Goal: Information Seeking & Learning: Learn about a topic

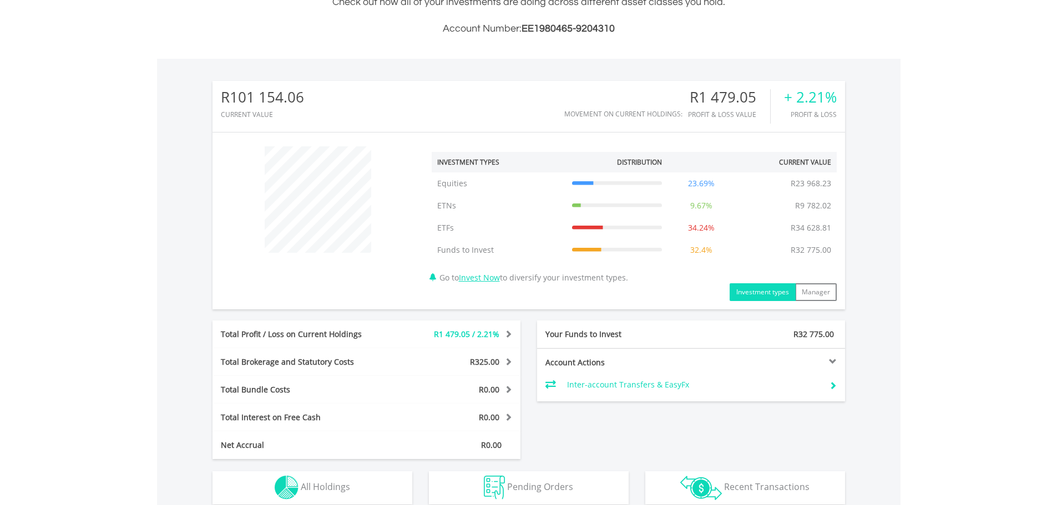
scroll to position [388, 0]
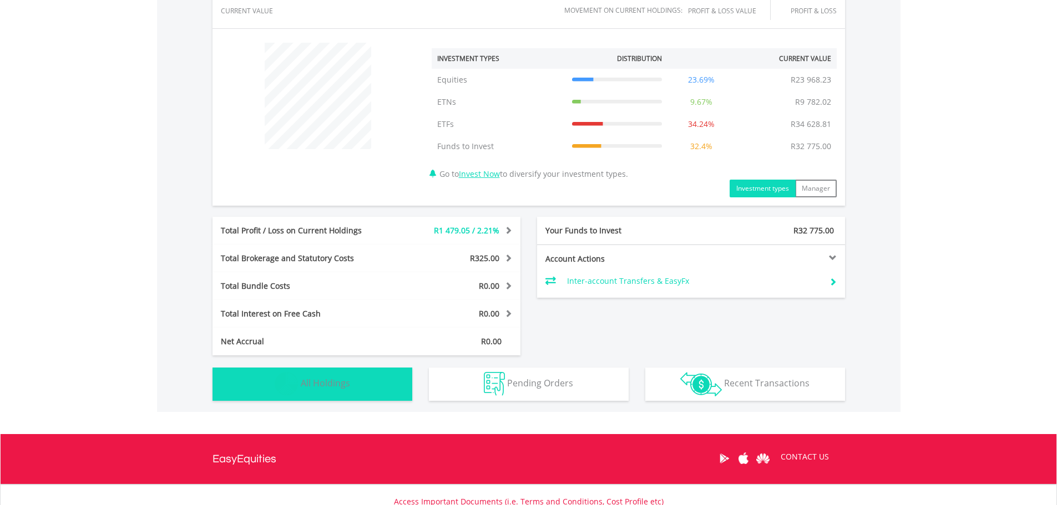
click at [288, 383] on img "button" at bounding box center [287, 384] width 24 height 24
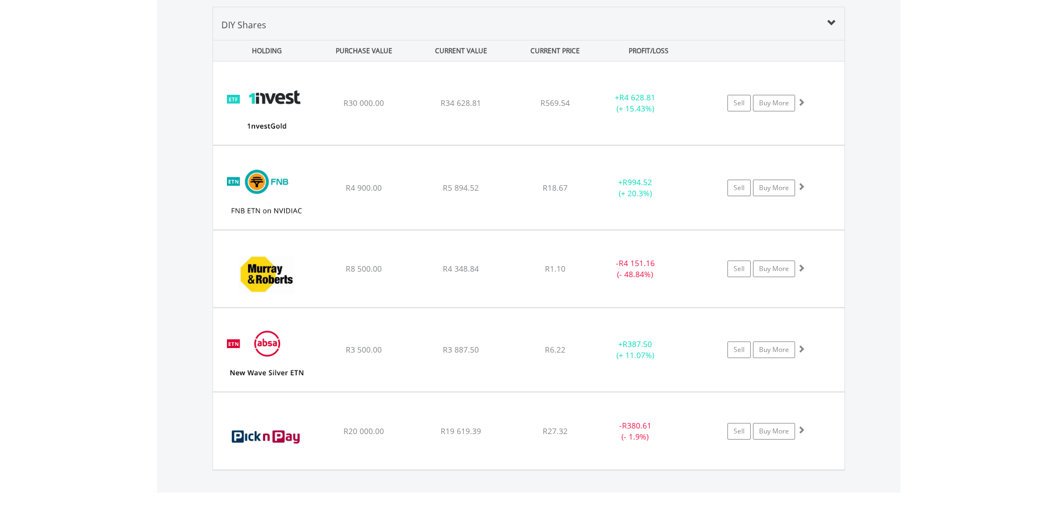
scroll to position [823, 0]
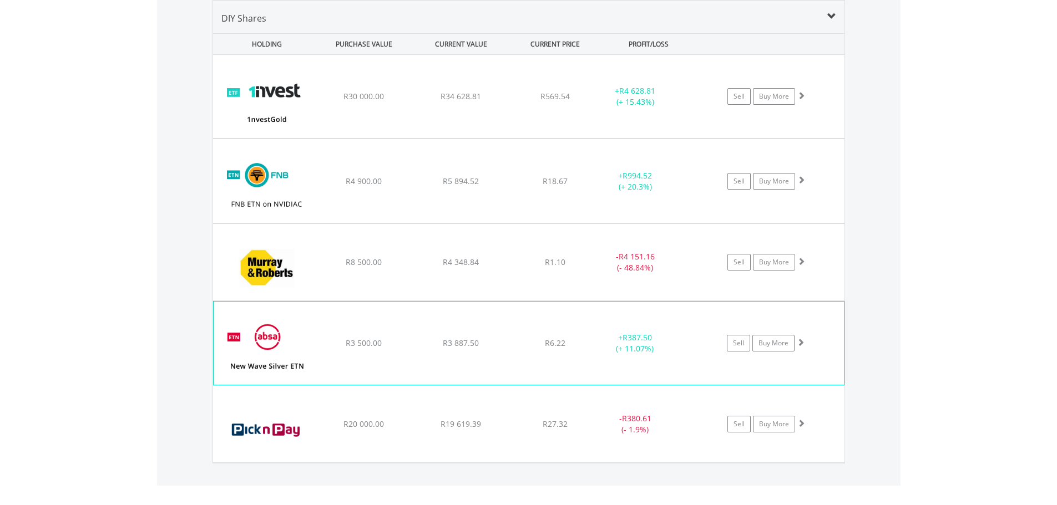
click at [258, 339] on img at bounding box center [266, 349] width 95 height 67
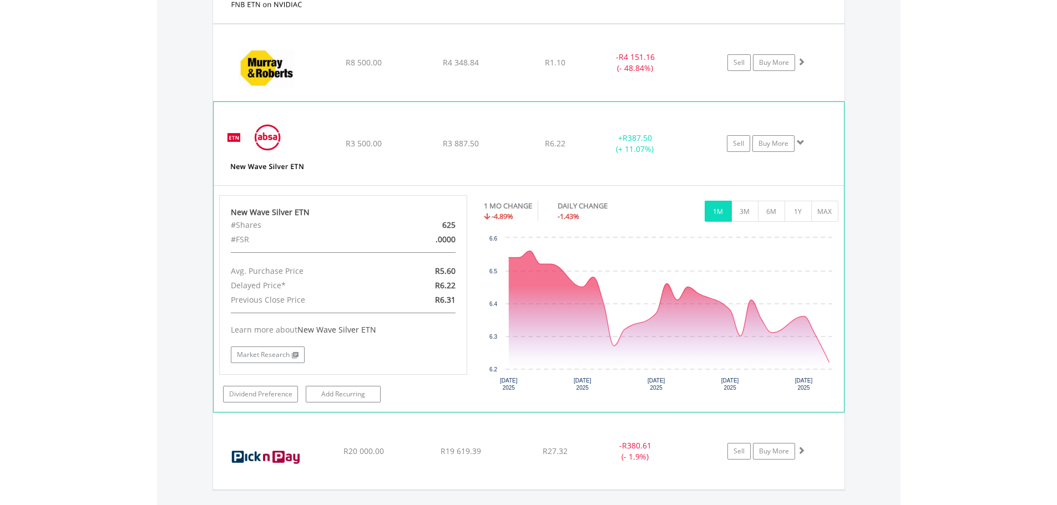
scroll to position [1045, 0]
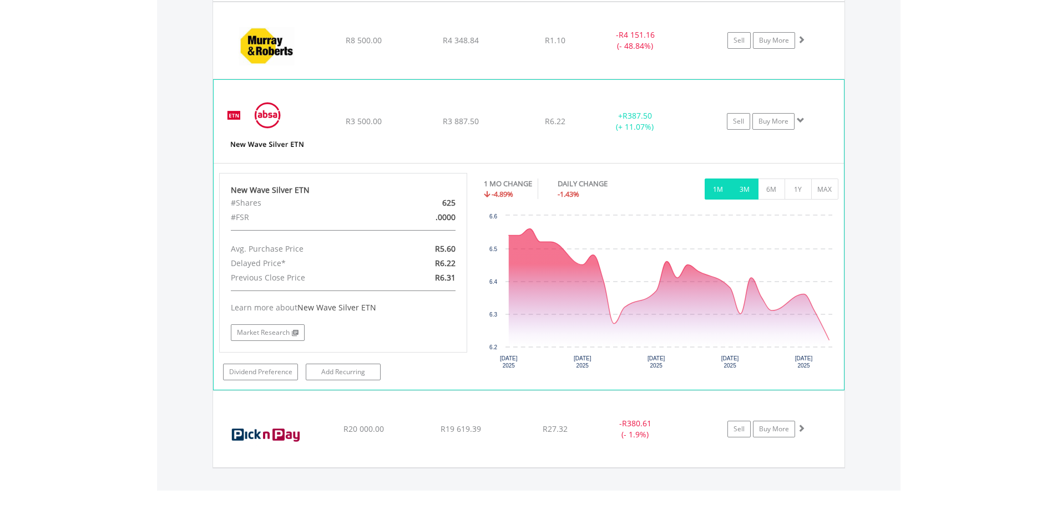
click at [737, 186] on button "3M" at bounding box center [744, 189] width 27 height 21
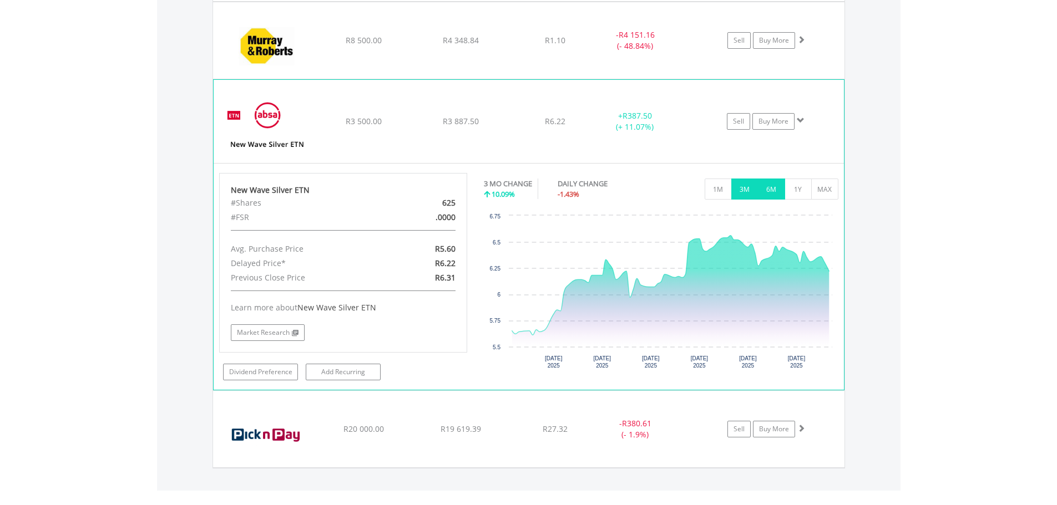
click at [772, 190] on button "6M" at bounding box center [771, 189] width 27 height 21
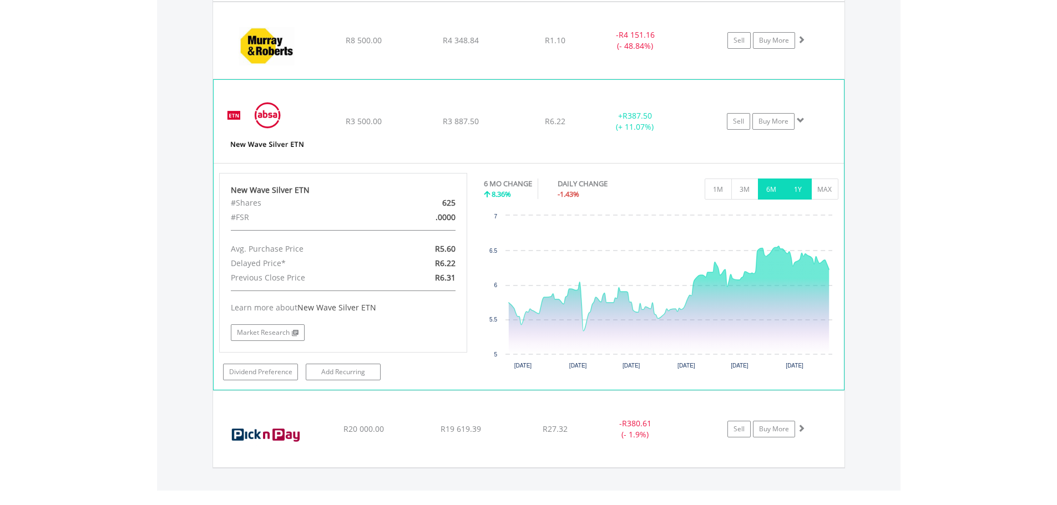
click at [802, 188] on button "1Y" at bounding box center [797, 189] width 27 height 21
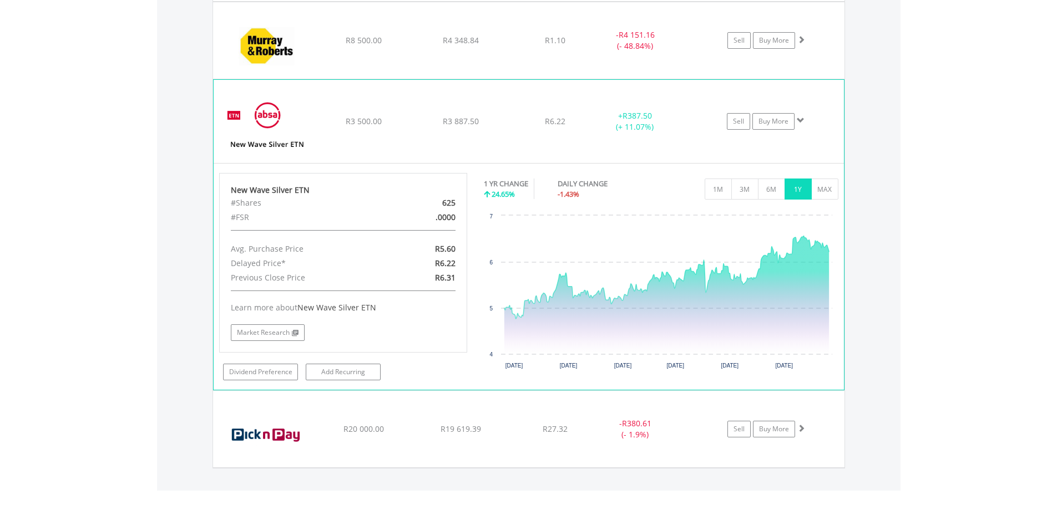
click at [278, 128] on img at bounding box center [266, 127] width 95 height 67
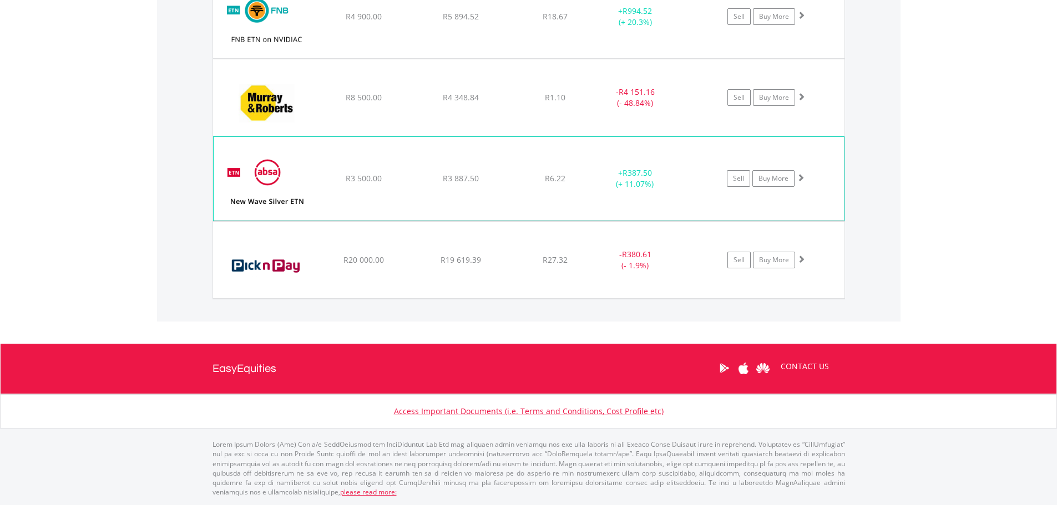
scroll to position [986, 0]
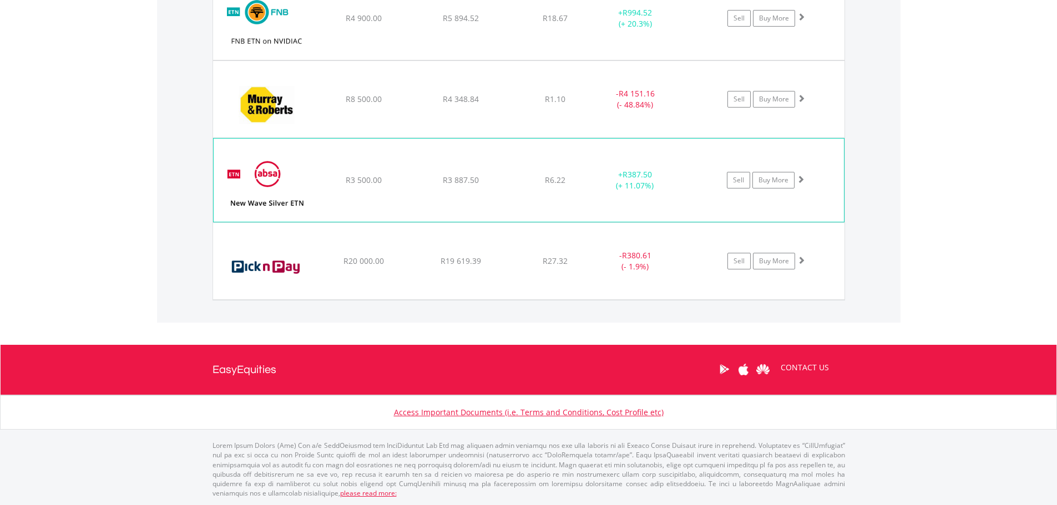
click at [278, 181] on img at bounding box center [266, 186] width 95 height 67
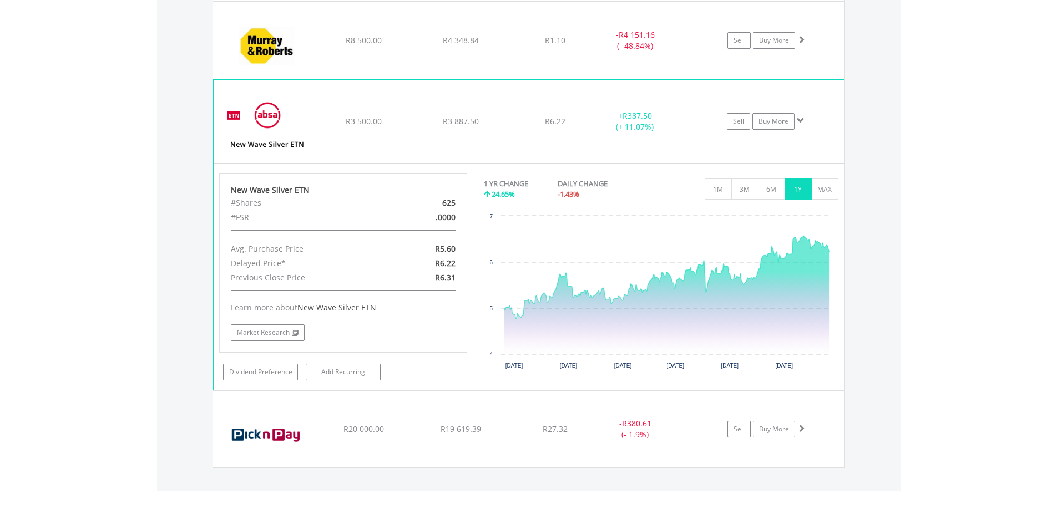
click at [288, 126] on img at bounding box center [266, 127] width 95 height 67
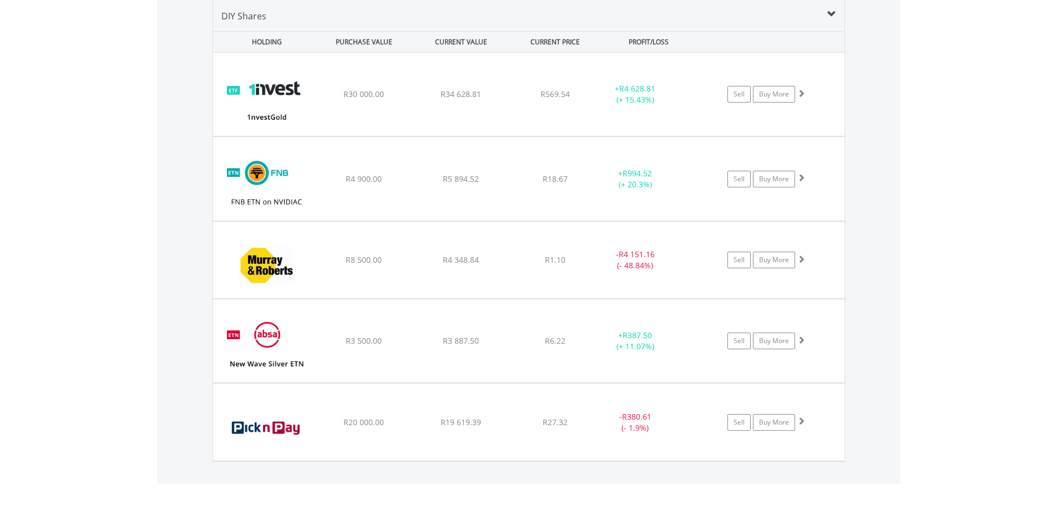
scroll to position [819, 0]
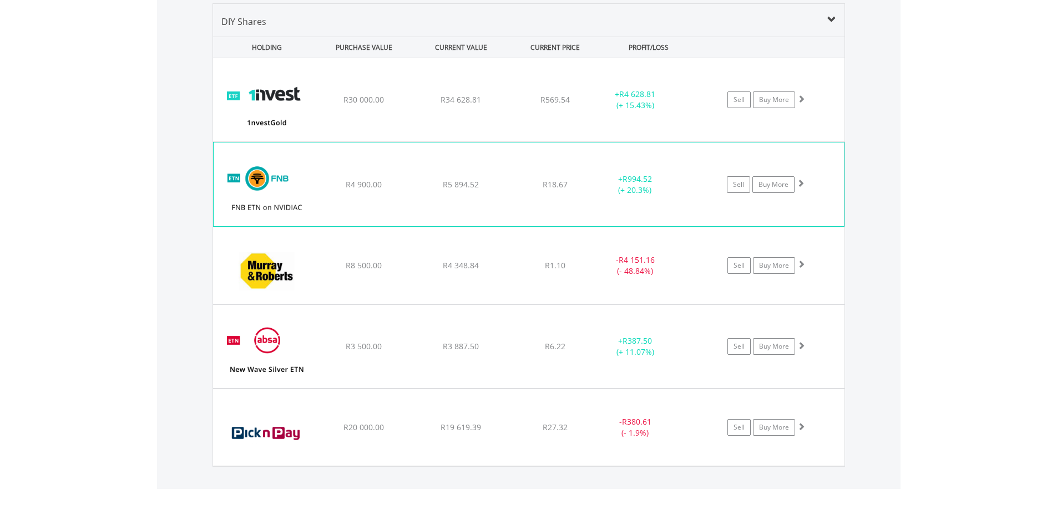
click at [288, 178] on img at bounding box center [266, 189] width 95 height 67
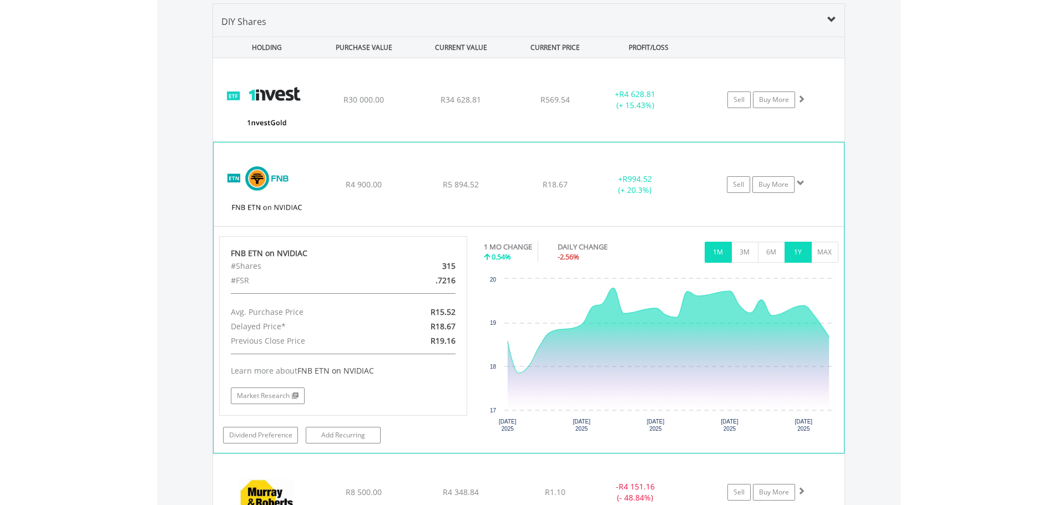
click at [794, 250] on button "1Y" at bounding box center [797, 252] width 27 height 21
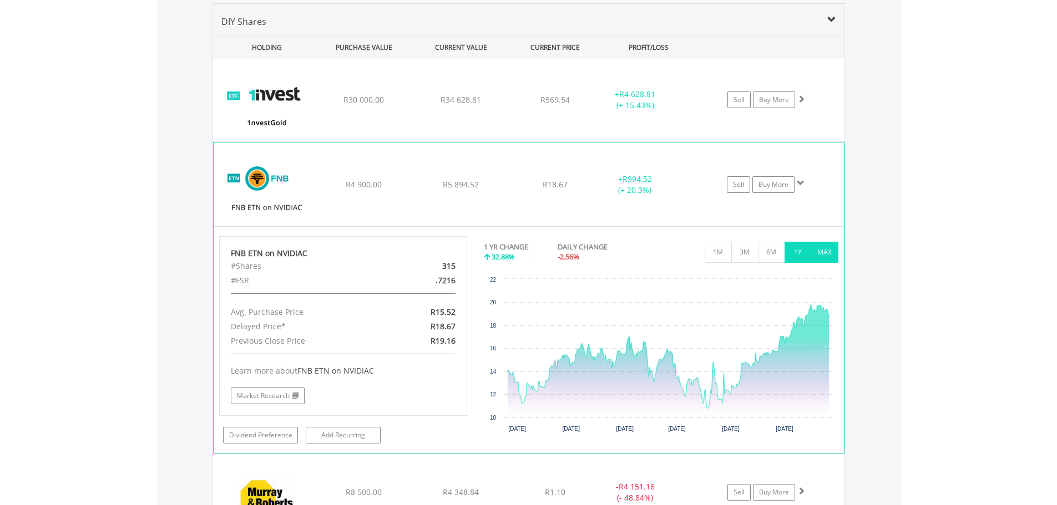
click at [825, 249] on button "MAX" at bounding box center [824, 252] width 27 height 21
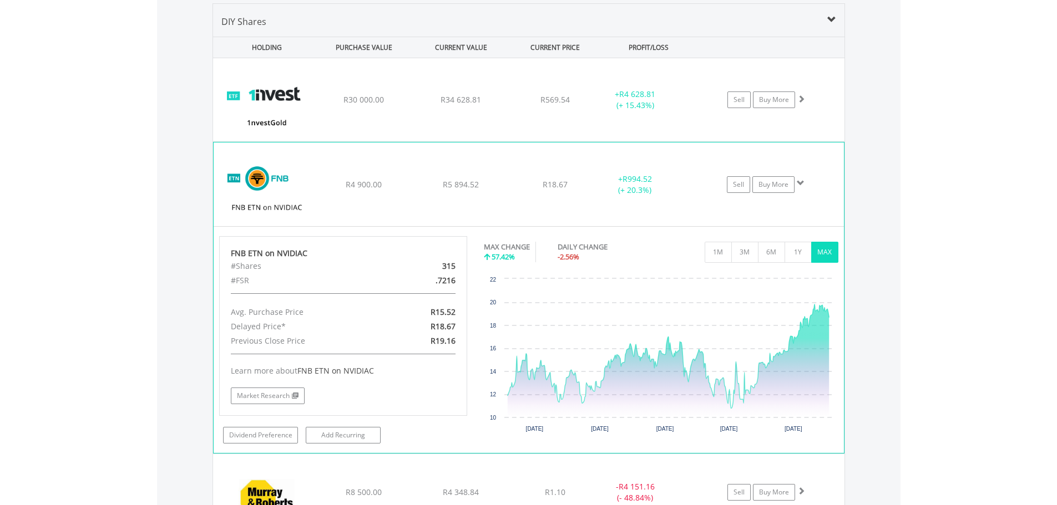
click at [267, 192] on img at bounding box center [266, 189] width 95 height 67
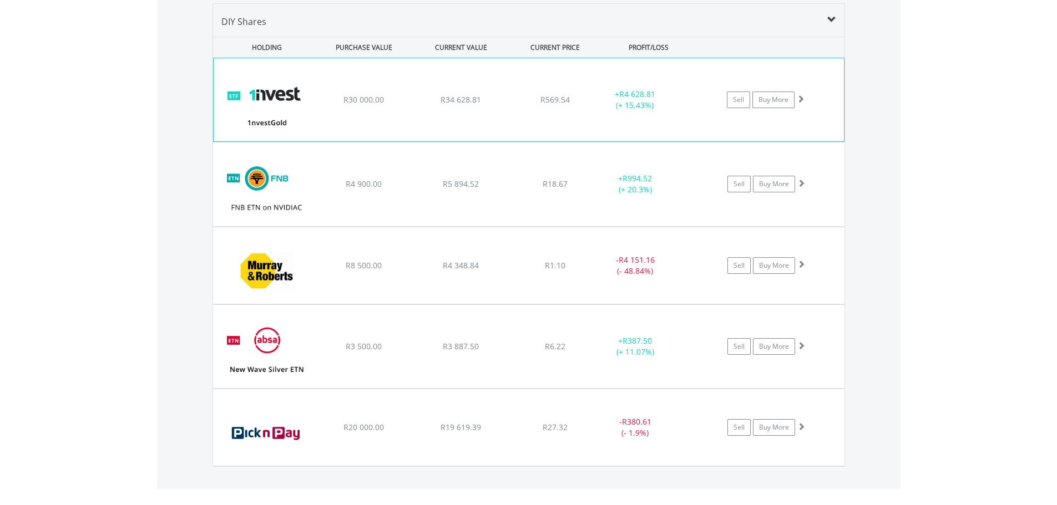
click at [266, 108] on img at bounding box center [266, 105] width 95 height 67
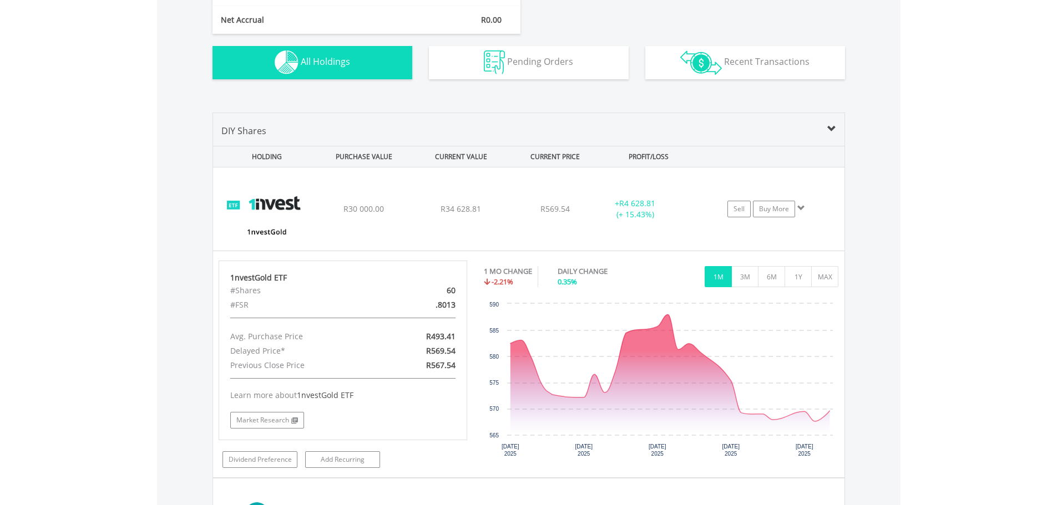
scroll to position [708, 0]
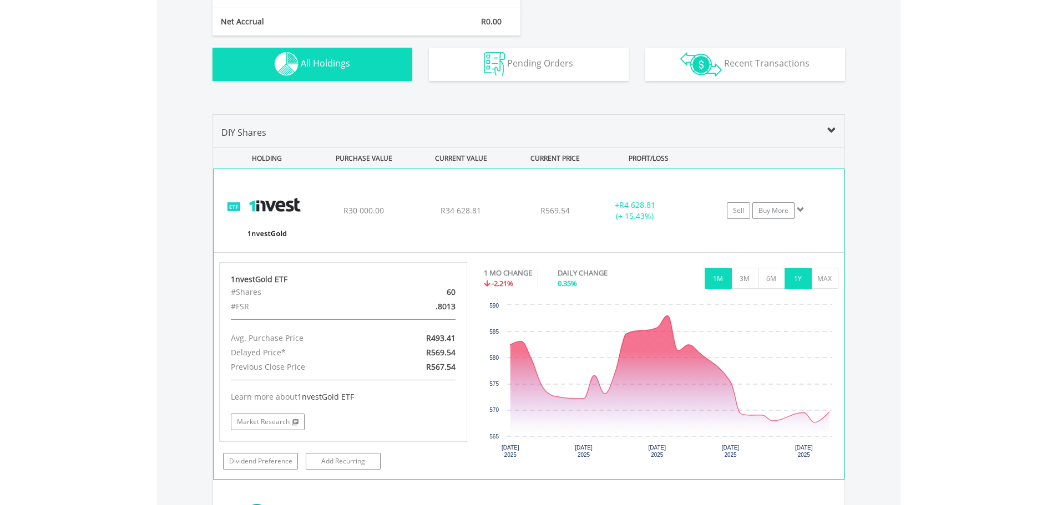
click at [797, 281] on button "1Y" at bounding box center [797, 278] width 27 height 21
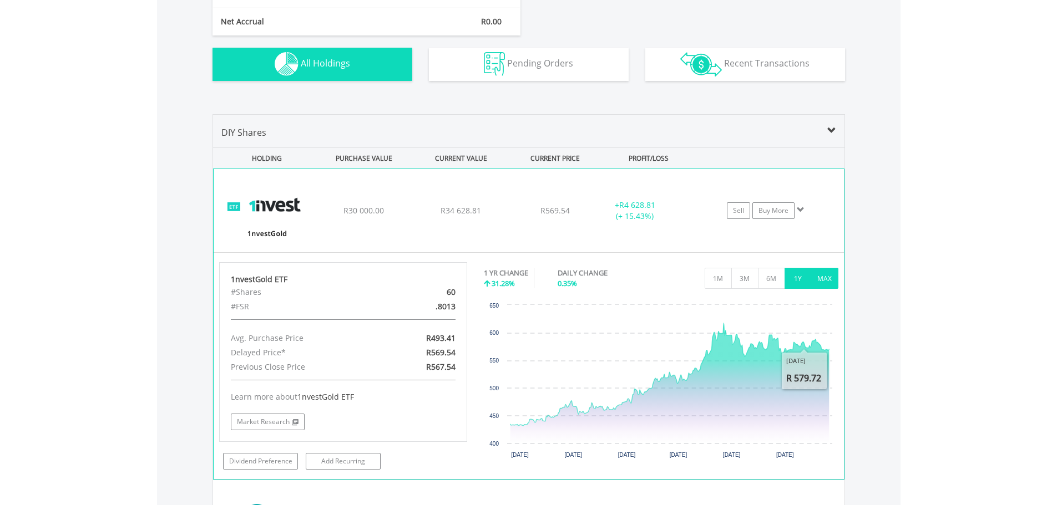
click at [820, 281] on button "MAX" at bounding box center [824, 278] width 27 height 21
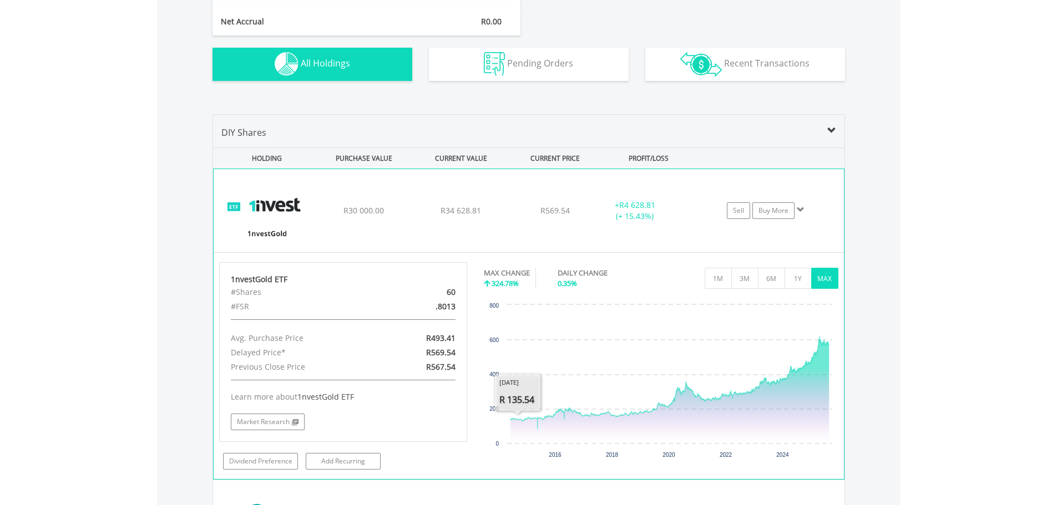
click at [281, 200] on img at bounding box center [266, 216] width 95 height 67
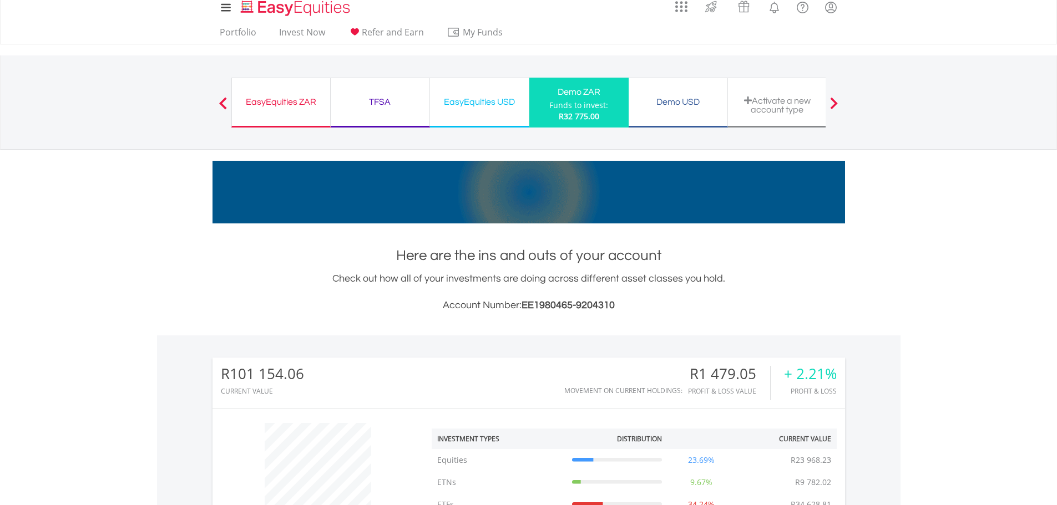
scroll to position [0, 0]
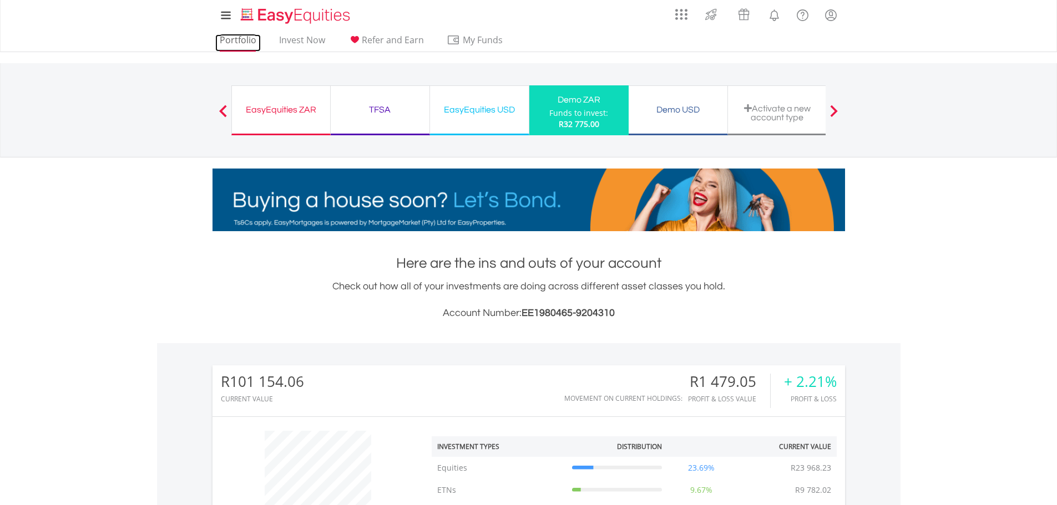
click at [247, 40] on link "Portfolio" at bounding box center [237, 42] width 45 height 17
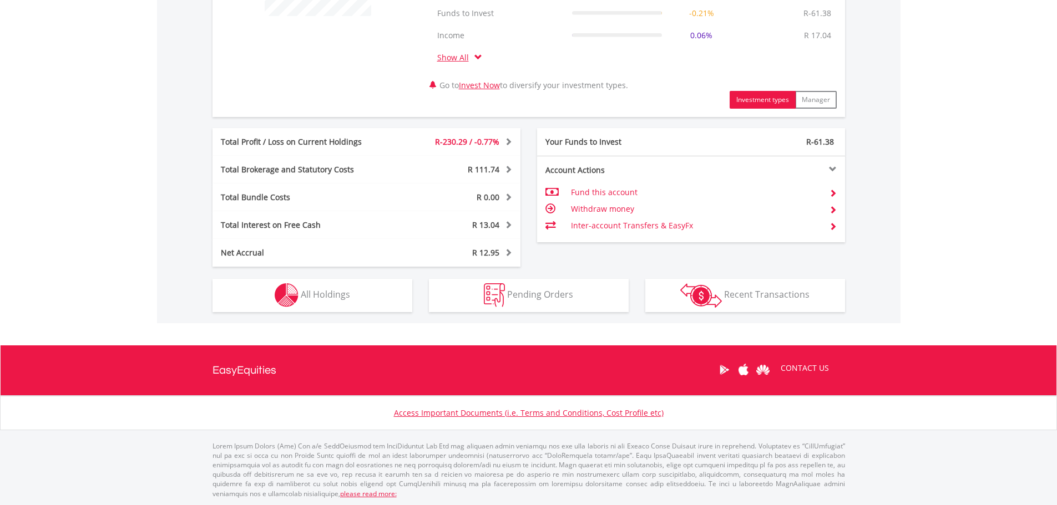
scroll to position [522, 0]
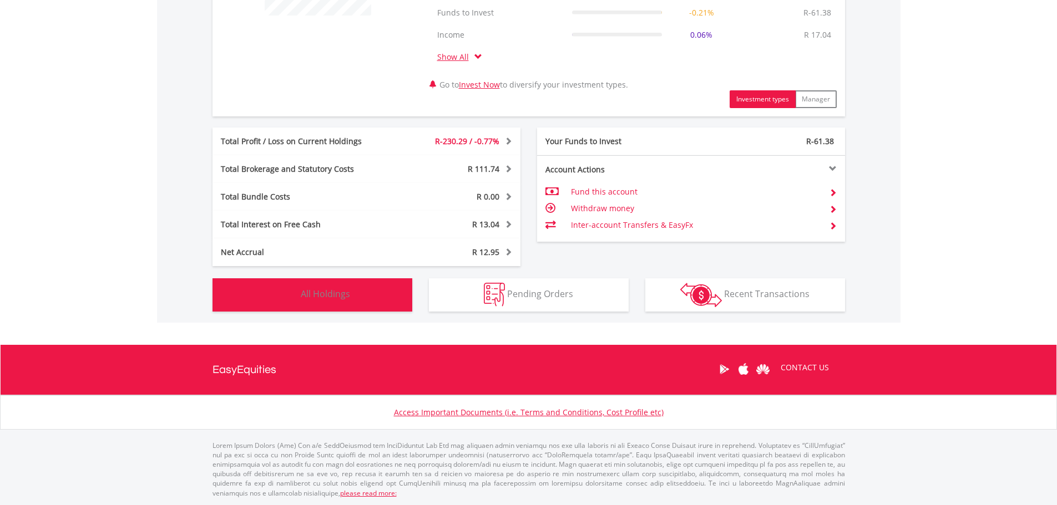
click at [342, 300] on span "All Holdings" at bounding box center [325, 294] width 49 height 12
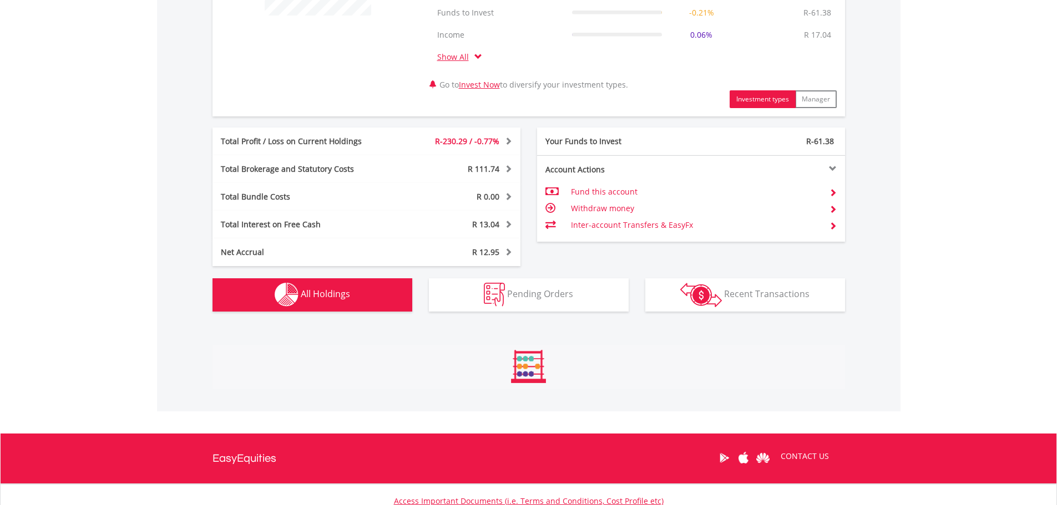
scroll to position [794, 0]
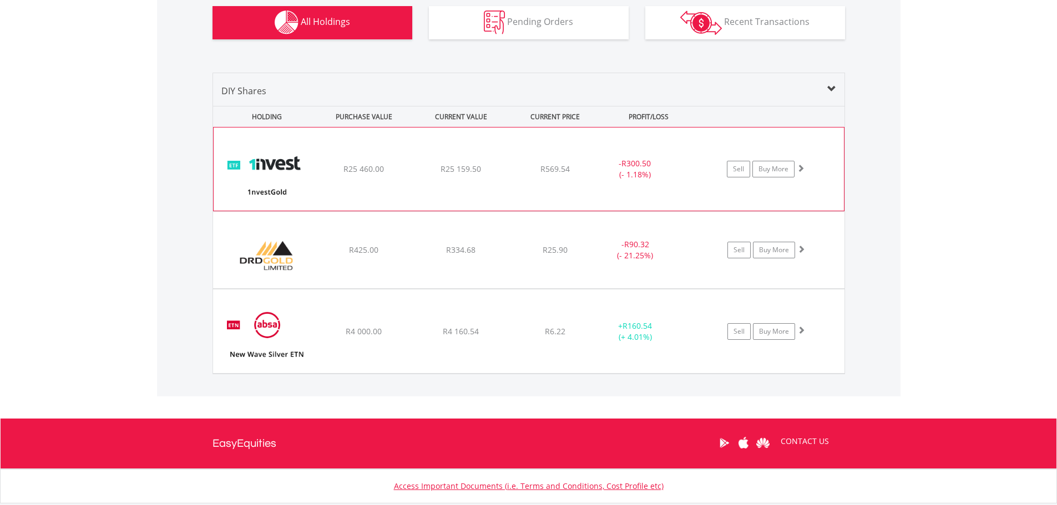
click at [333, 172] on div "R25 460.00" at bounding box center [364, 169] width 94 height 11
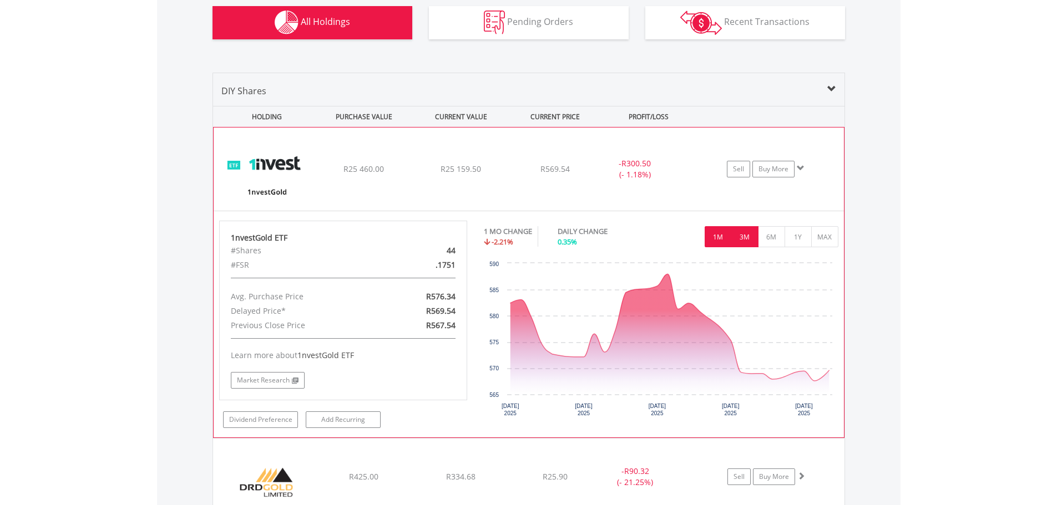
click at [738, 240] on button "3M" at bounding box center [744, 236] width 27 height 21
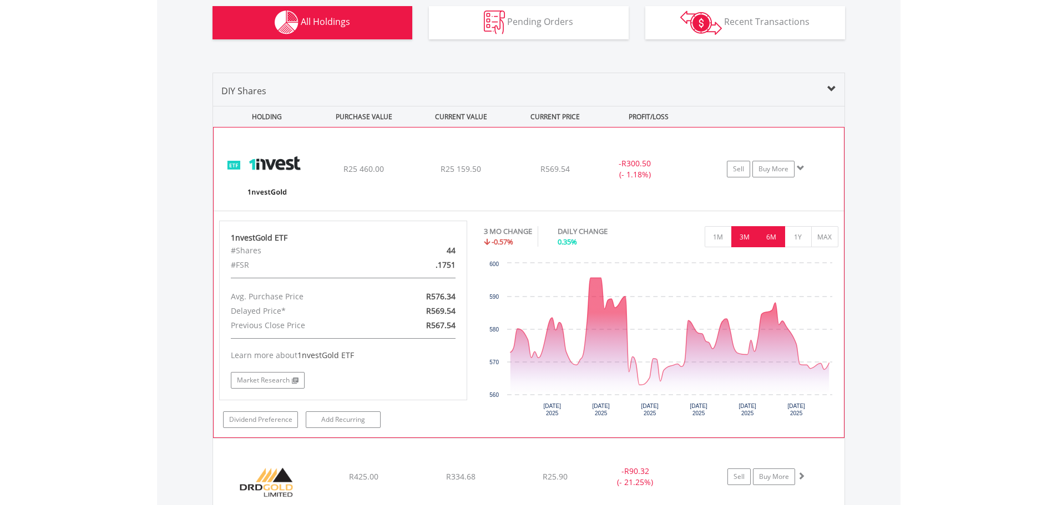
click at [772, 236] on button "6M" at bounding box center [771, 236] width 27 height 21
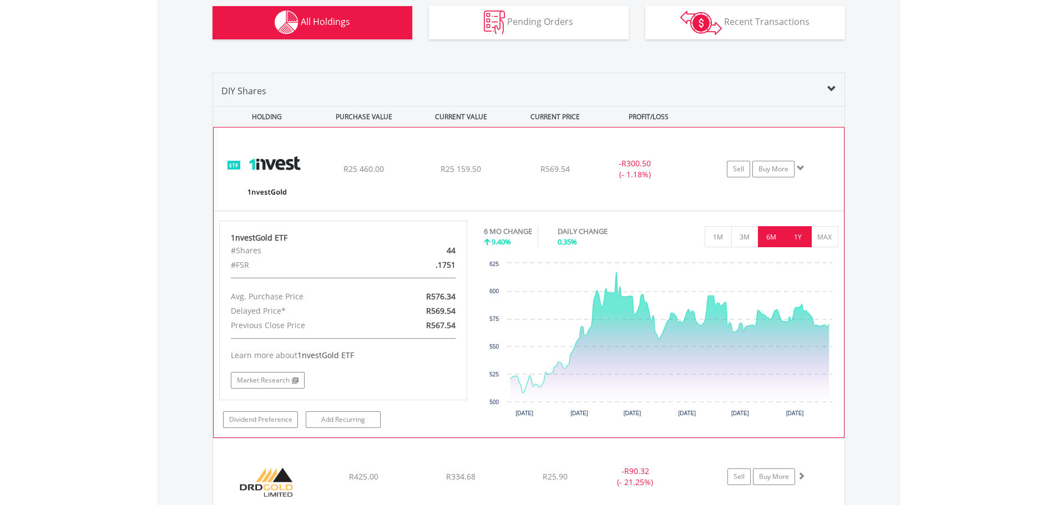
click at [798, 241] on button "1Y" at bounding box center [797, 236] width 27 height 21
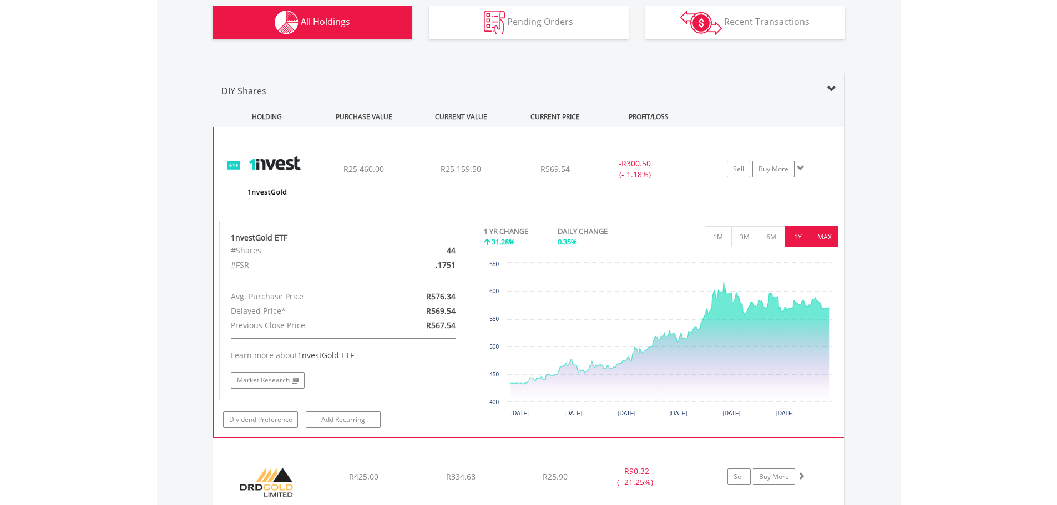
click at [824, 238] on button "MAX" at bounding box center [824, 236] width 27 height 21
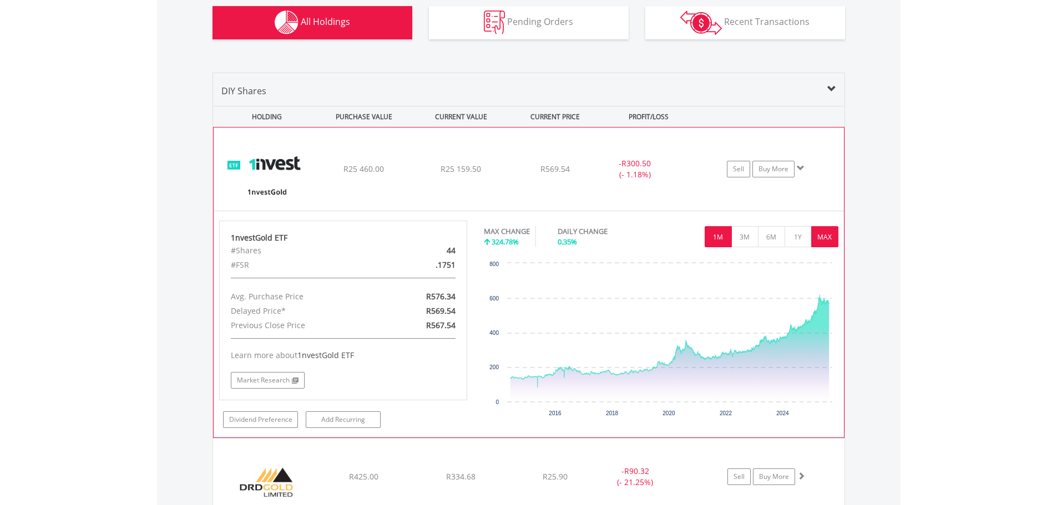
click at [714, 239] on button "1M" at bounding box center [718, 236] width 27 height 21
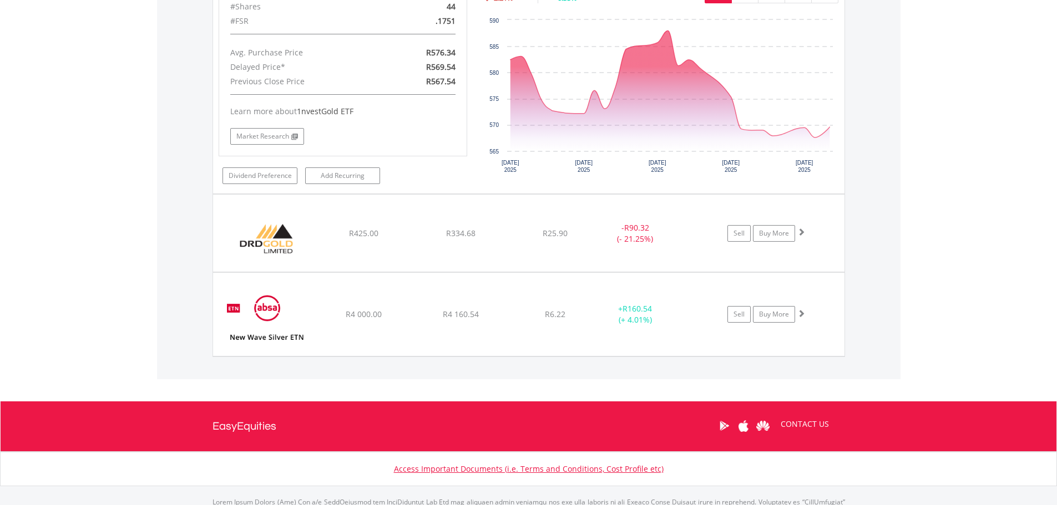
scroll to position [1072, 0]
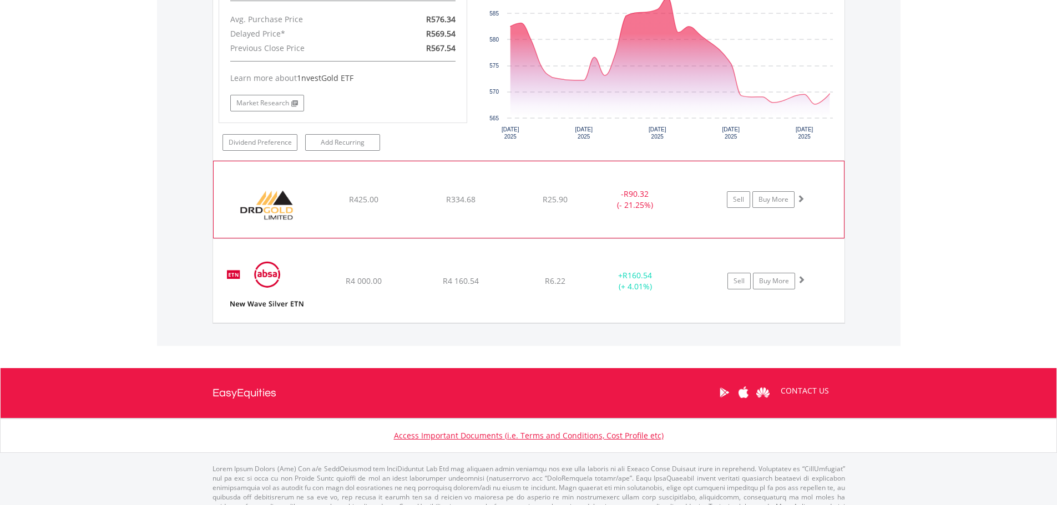
click at [268, 201] on img at bounding box center [266, 205] width 95 height 60
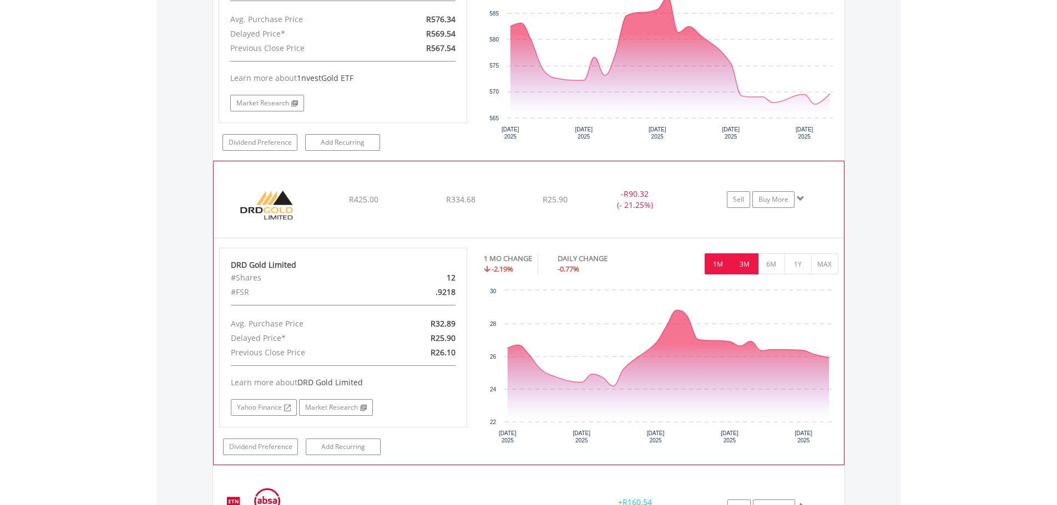
click at [744, 264] on button "3M" at bounding box center [744, 264] width 27 height 21
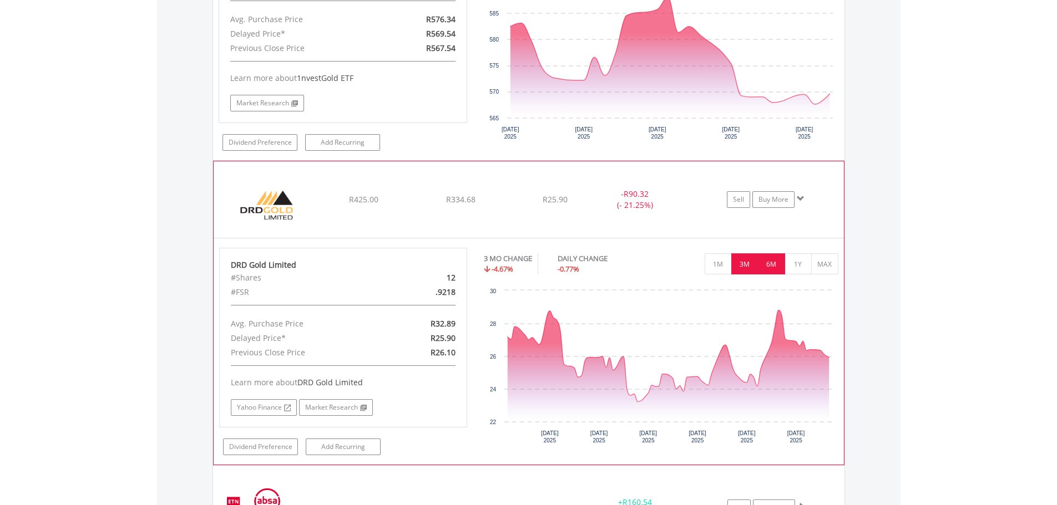
click at [771, 265] on button "6M" at bounding box center [771, 264] width 27 height 21
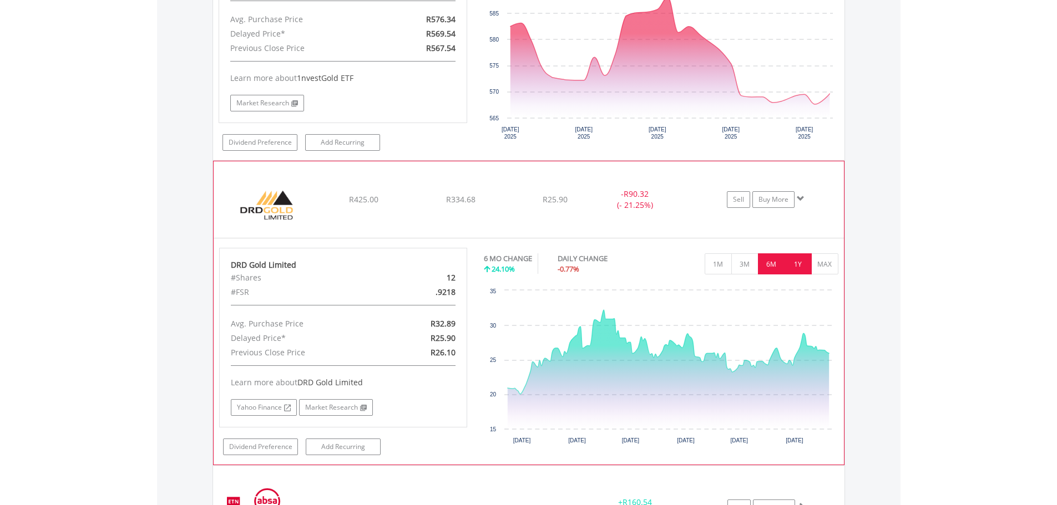
click at [795, 265] on button "1Y" at bounding box center [797, 264] width 27 height 21
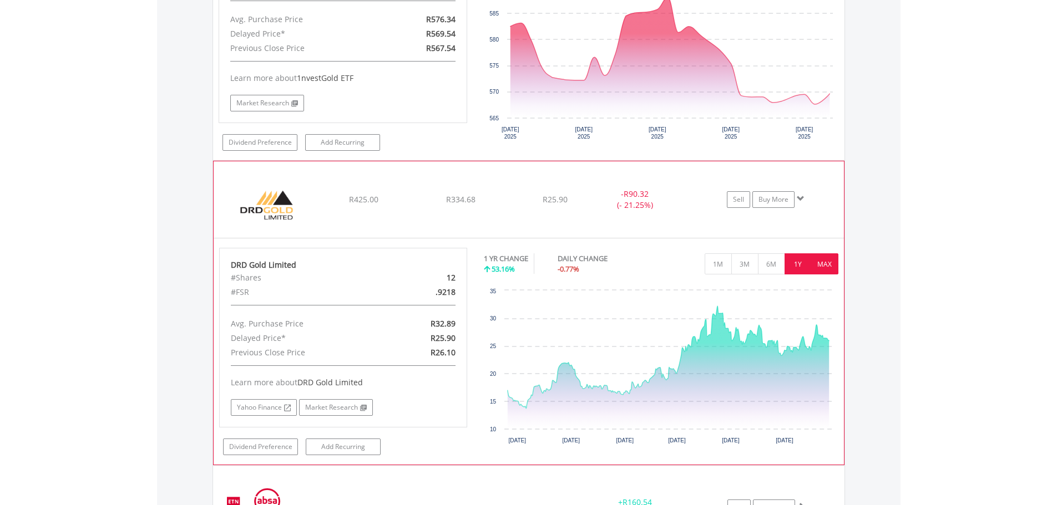
click at [822, 263] on button "MAX" at bounding box center [824, 264] width 27 height 21
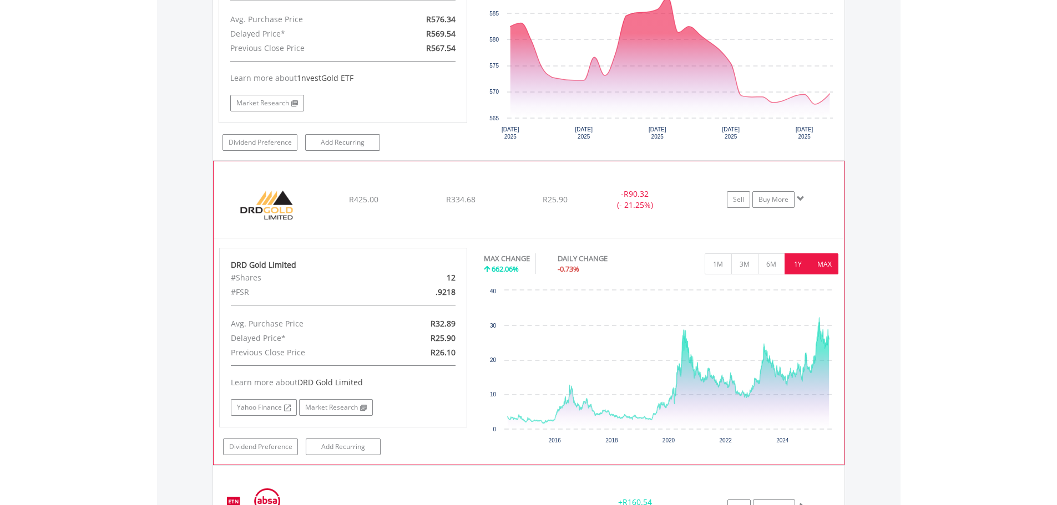
click at [793, 263] on button "1Y" at bounding box center [797, 264] width 27 height 21
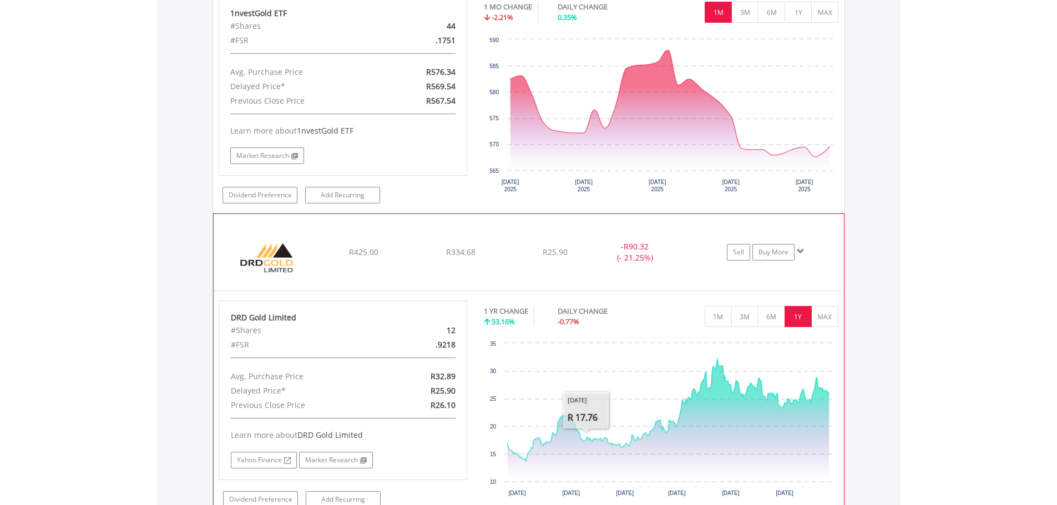
scroll to position [1016, 0]
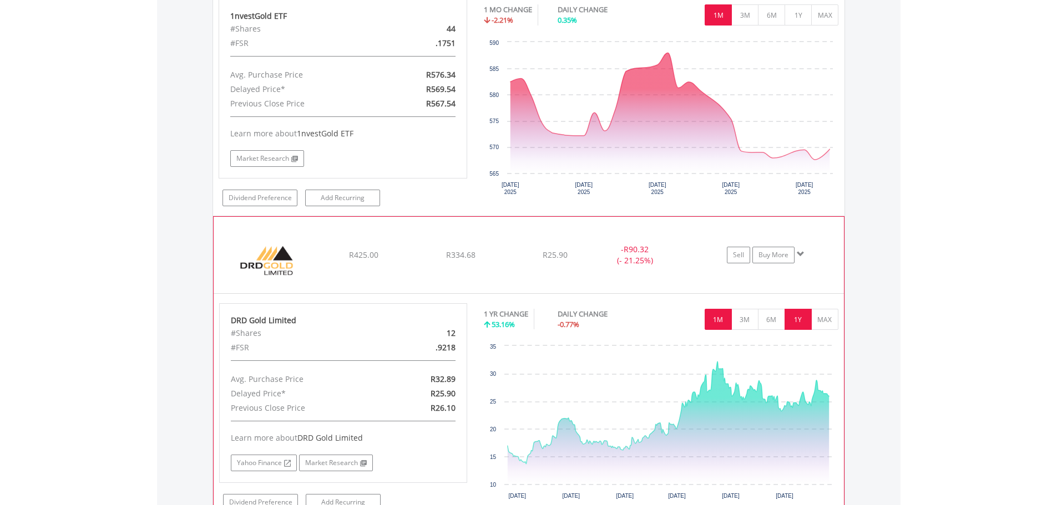
click at [720, 317] on button "1M" at bounding box center [718, 319] width 27 height 21
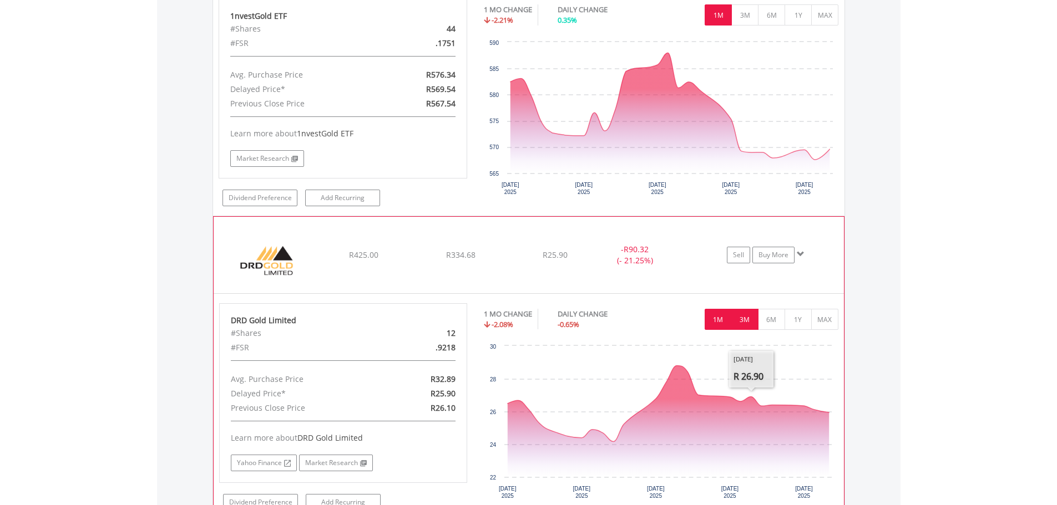
click at [743, 321] on button "3M" at bounding box center [744, 319] width 27 height 21
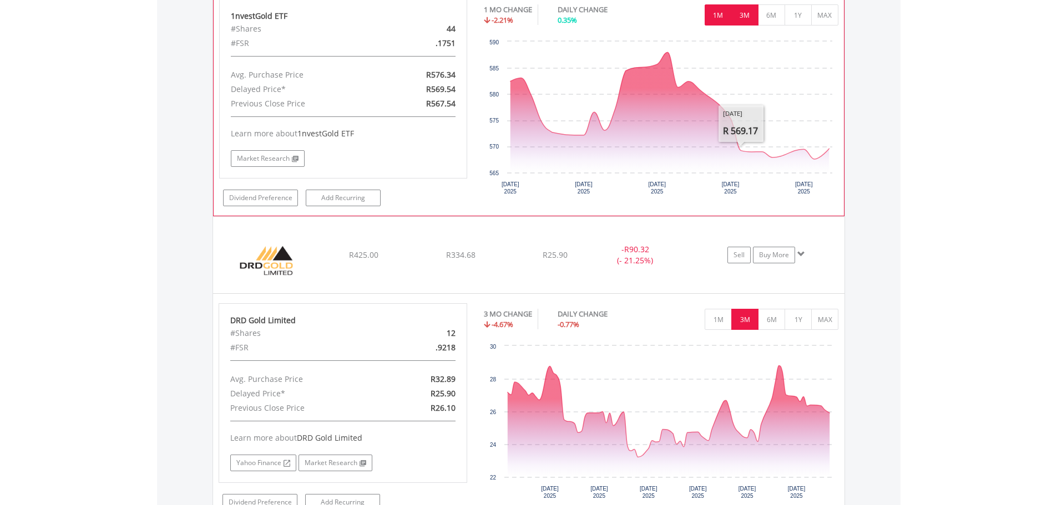
click at [746, 14] on button "3M" at bounding box center [744, 14] width 27 height 21
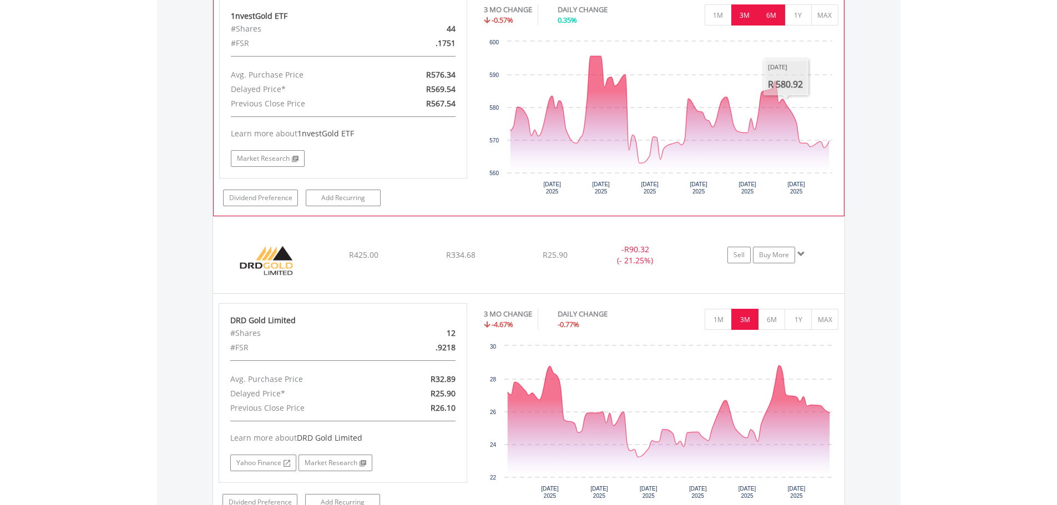
click at [769, 16] on button "6M" at bounding box center [771, 14] width 27 height 21
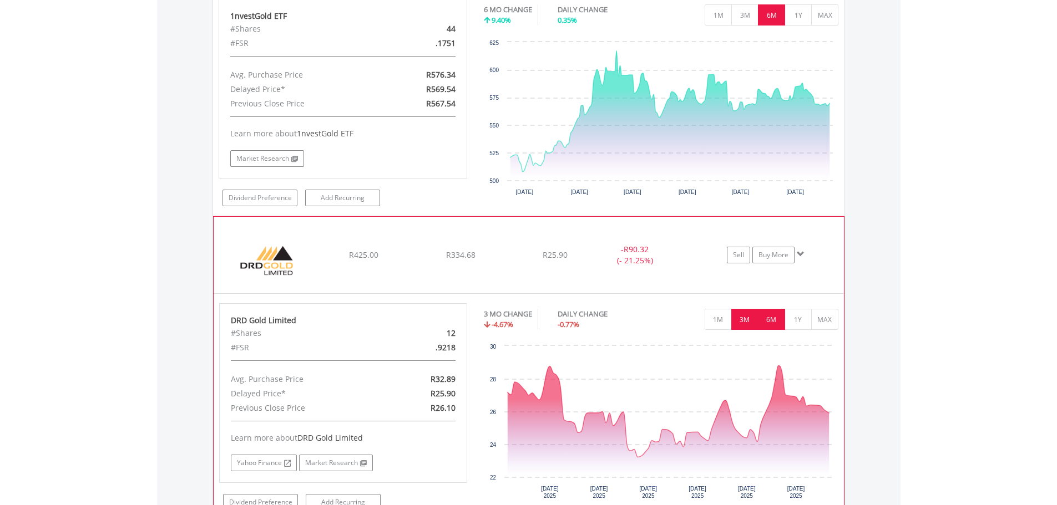
click at [767, 322] on button "6M" at bounding box center [771, 319] width 27 height 21
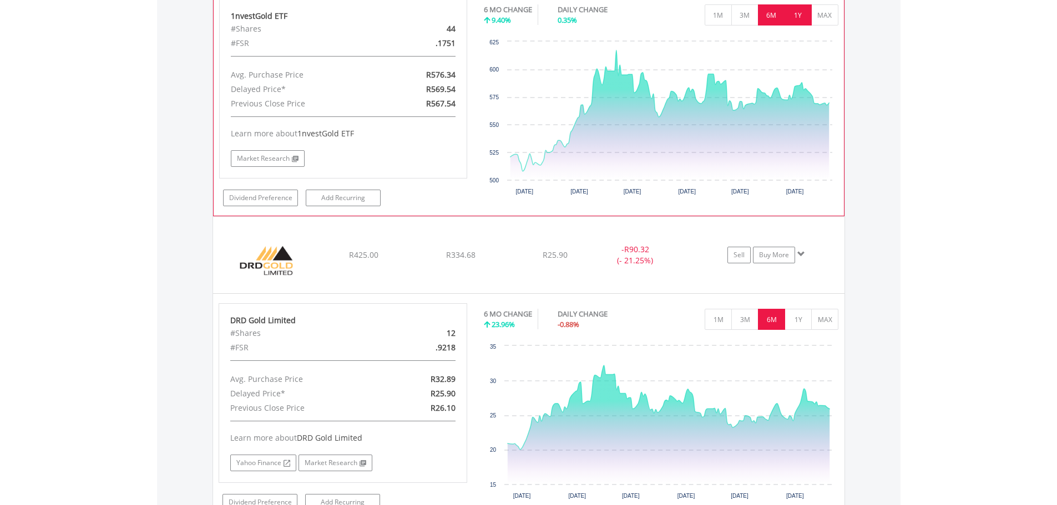
click at [798, 15] on button "1Y" at bounding box center [797, 14] width 27 height 21
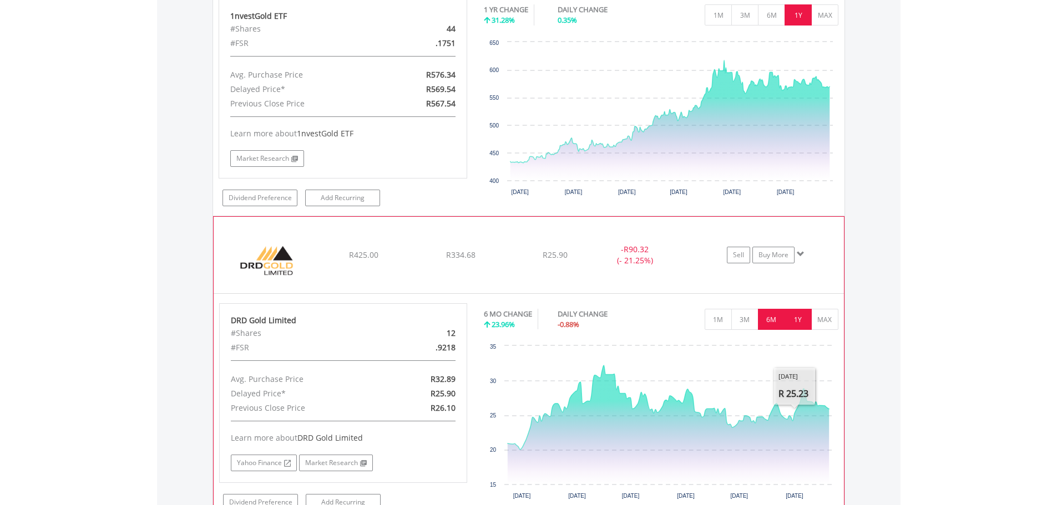
click at [794, 323] on button "1Y" at bounding box center [797, 319] width 27 height 21
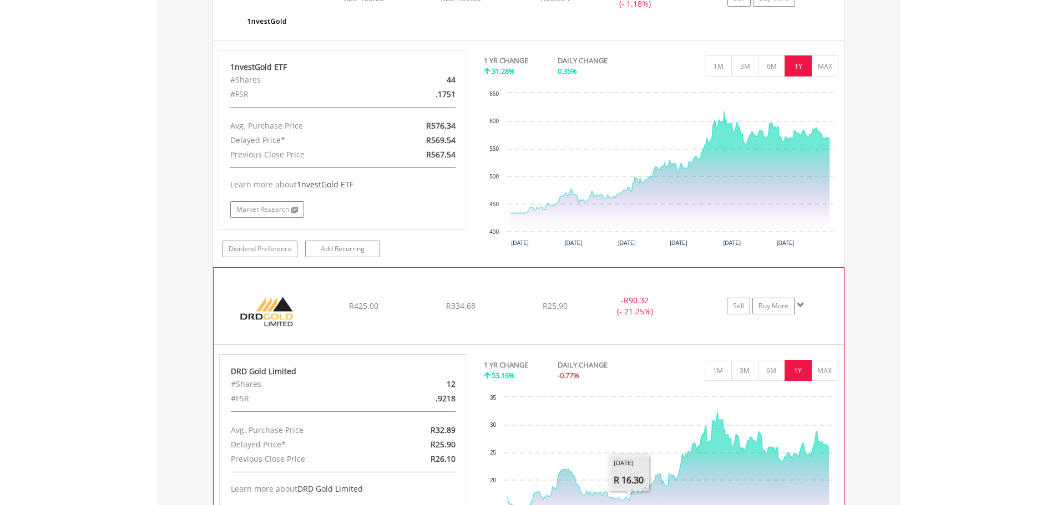
scroll to position [961, 0]
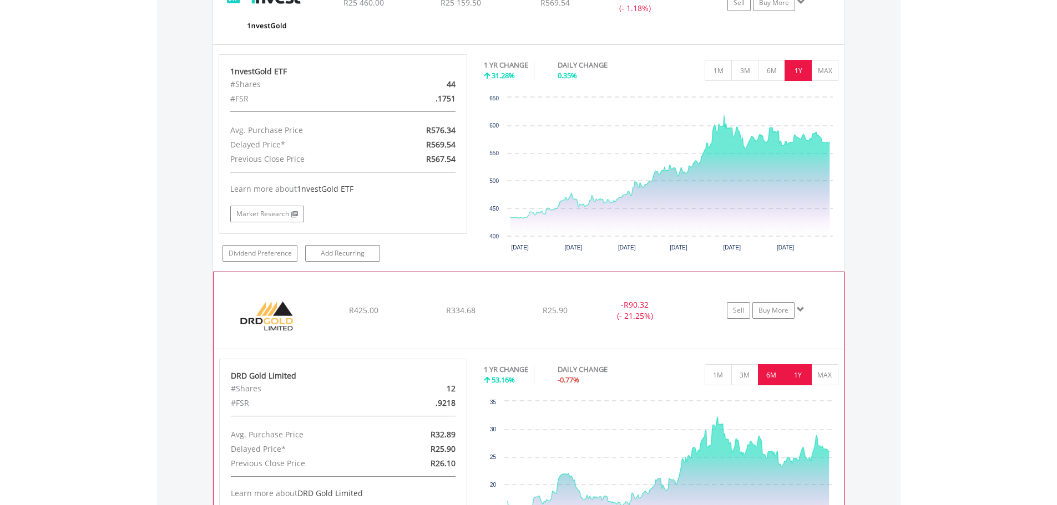
click at [772, 372] on button "6M" at bounding box center [771, 374] width 27 height 21
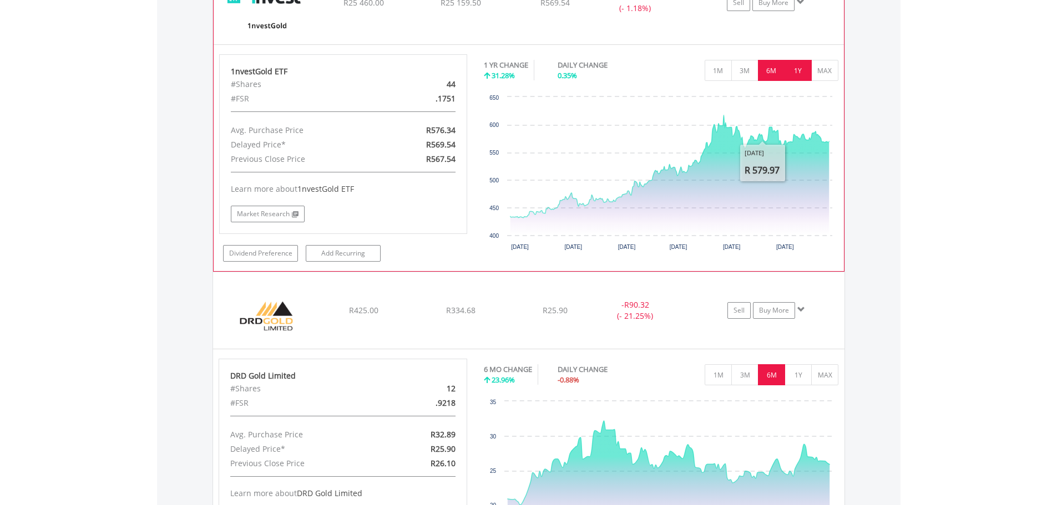
click at [772, 68] on button "6M" at bounding box center [771, 70] width 27 height 21
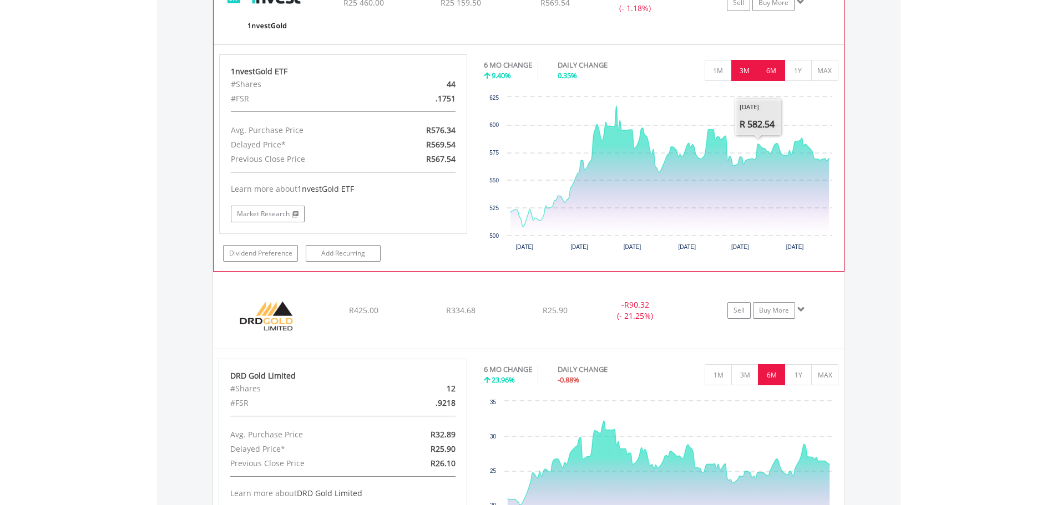
click at [734, 72] on button "3M" at bounding box center [744, 70] width 27 height 21
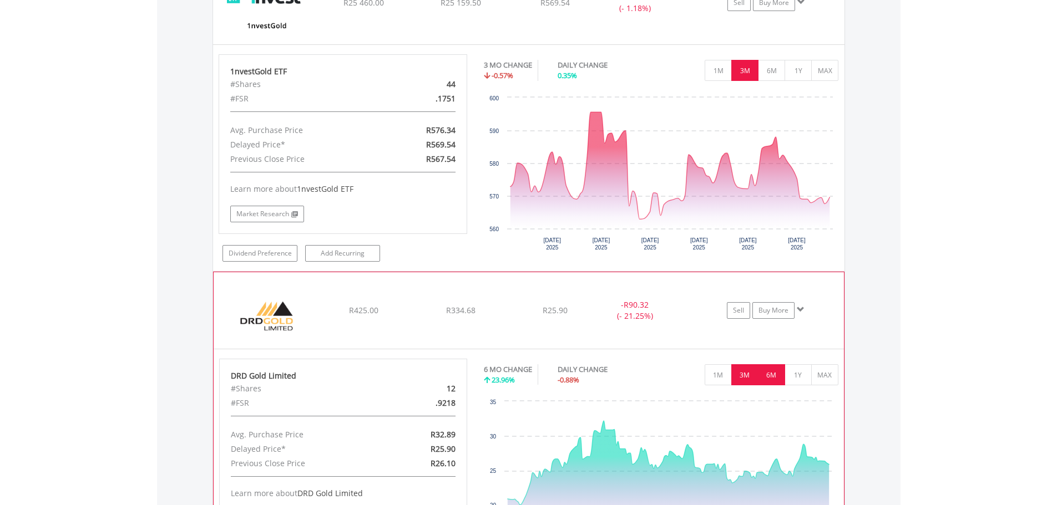
click at [747, 374] on button "3M" at bounding box center [744, 374] width 27 height 21
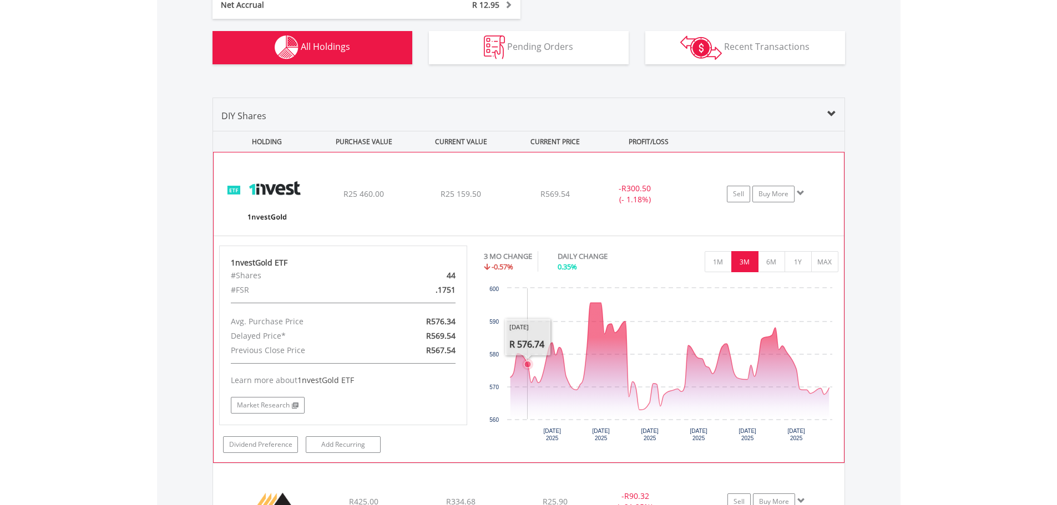
scroll to position [739, 0]
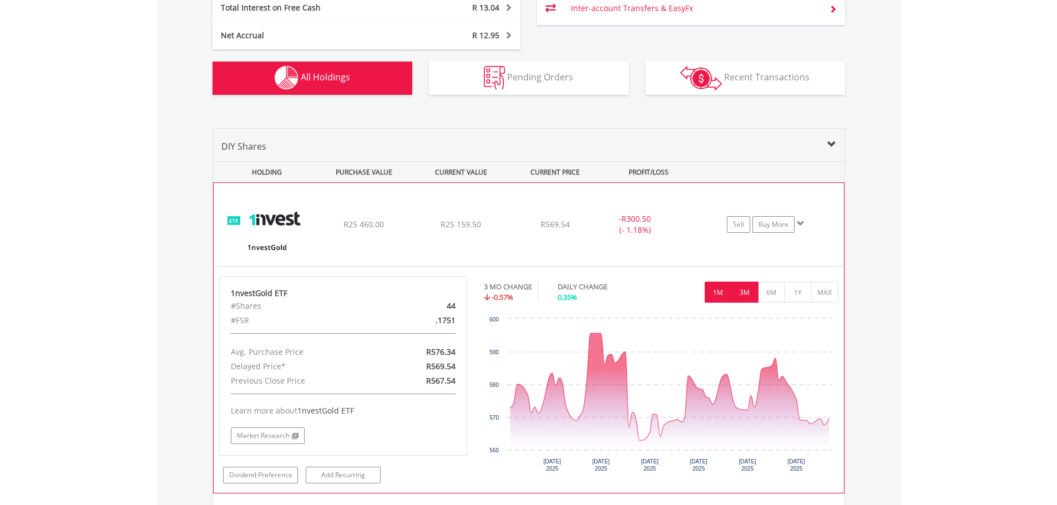
click at [716, 290] on button "1M" at bounding box center [718, 292] width 27 height 21
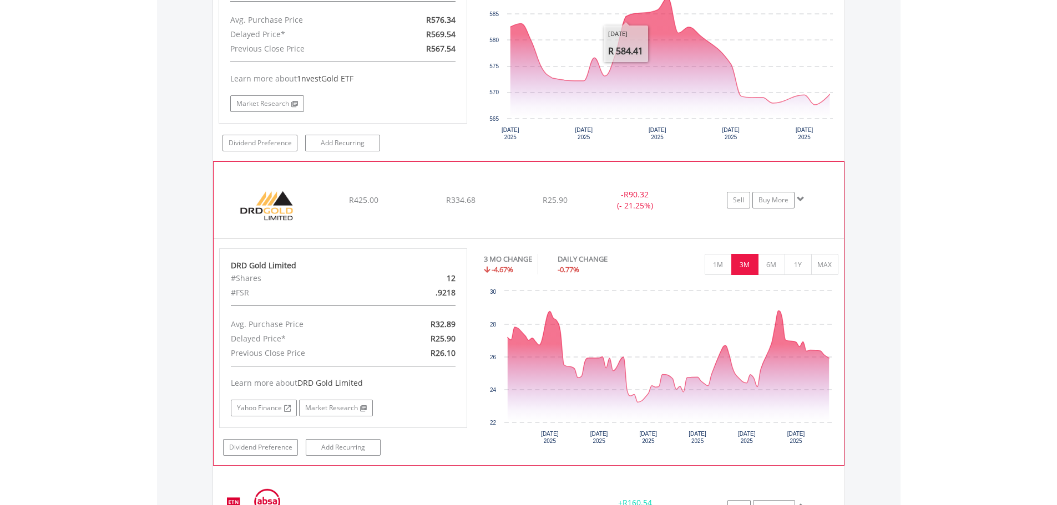
scroll to position [1072, 0]
click at [715, 259] on button "1M" at bounding box center [718, 264] width 27 height 21
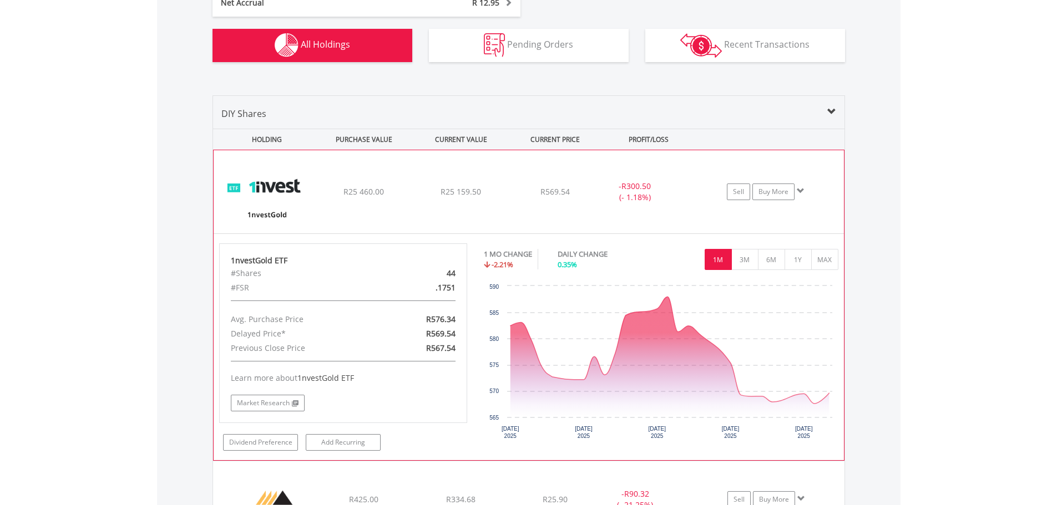
scroll to position [777, 0]
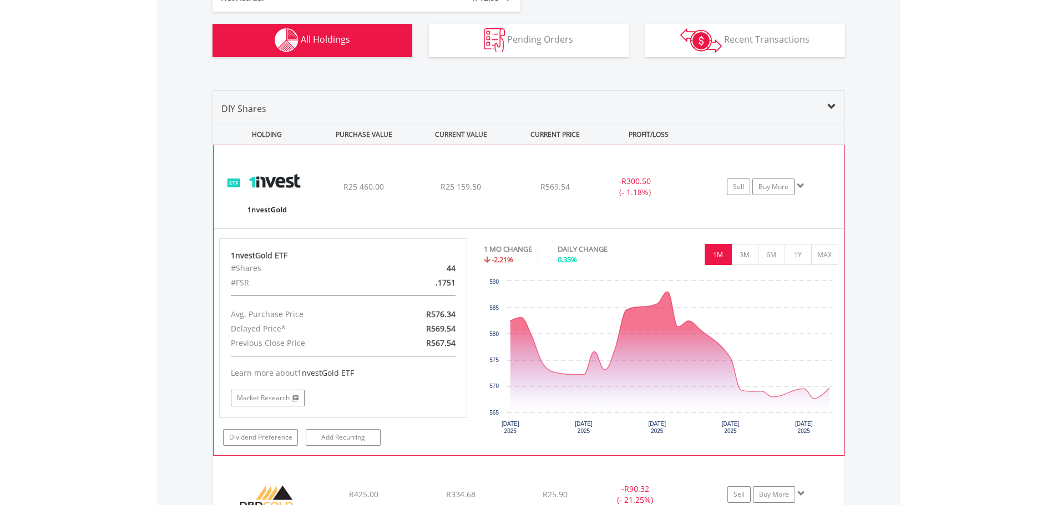
click at [264, 192] on img at bounding box center [266, 192] width 95 height 67
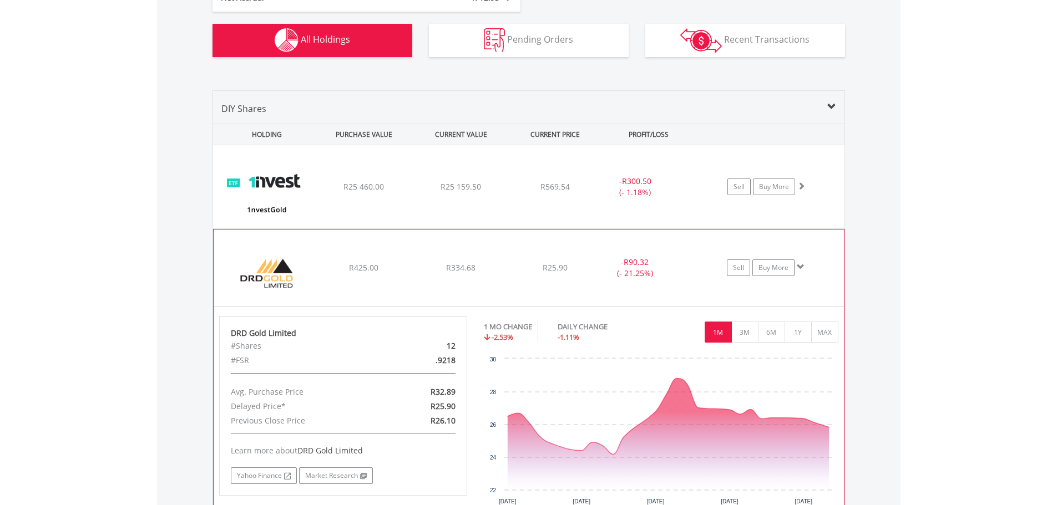
click at [290, 276] on img at bounding box center [266, 274] width 95 height 60
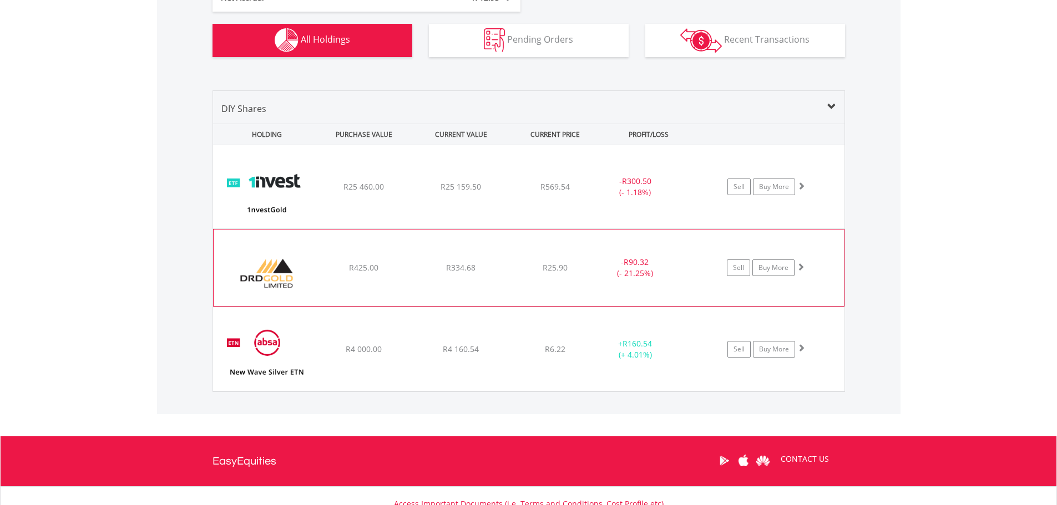
click at [255, 275] on img at bounding box center [266, 274] width 95 height 60
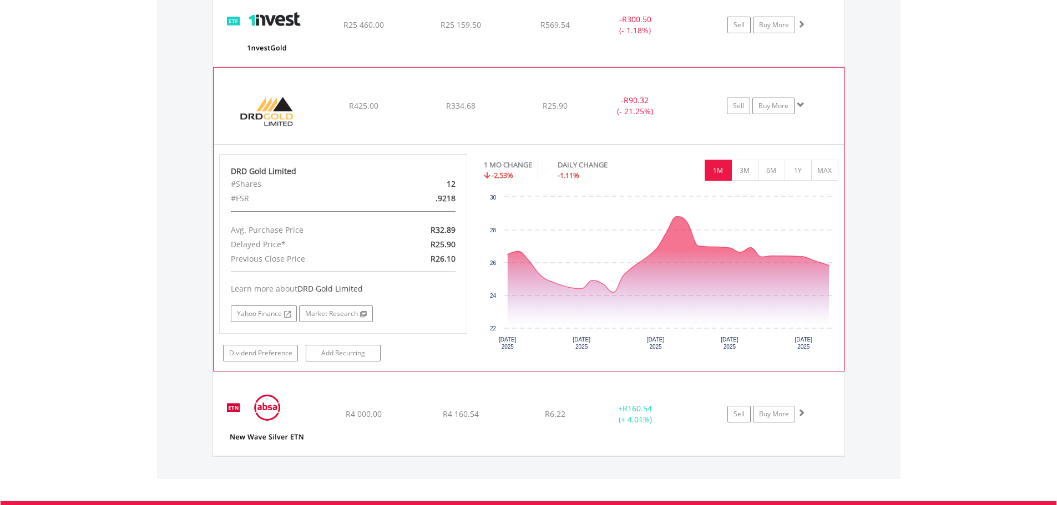
scroll to position [943, 0]
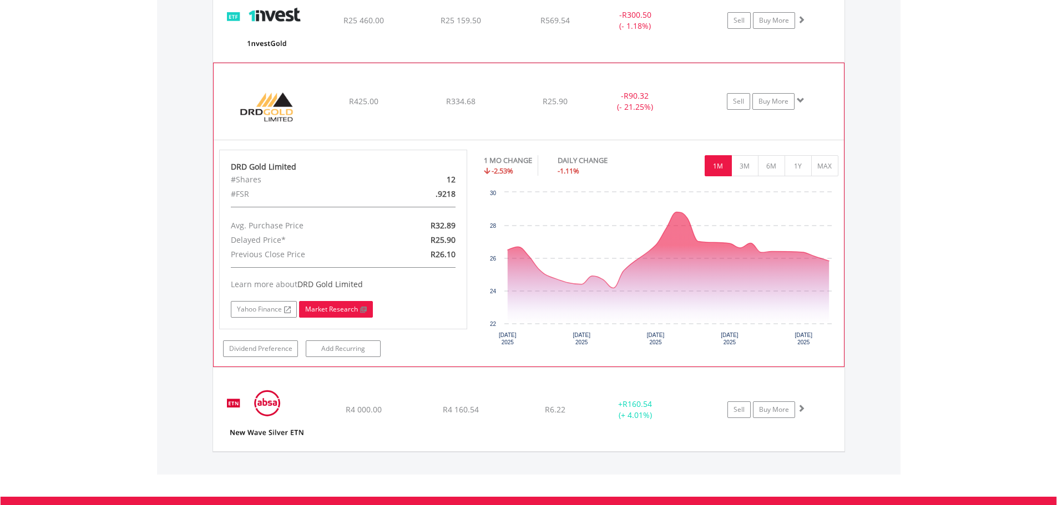
click at [332, 306] on link "Market Research" at bounding box center [336, 309] width 74 height 17
click at [273, 306] on link "Yahoo Finance" at bounding box center [264, 309] width 66 height 17
click at [275, 107] on img at bounding box center [266, 107] width 95 height 60
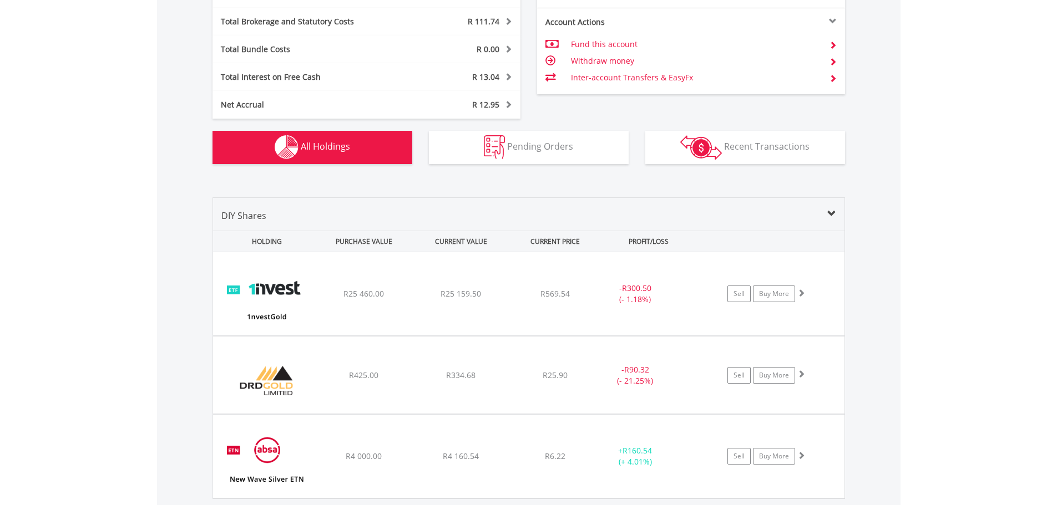
scroll to position [702, 0]
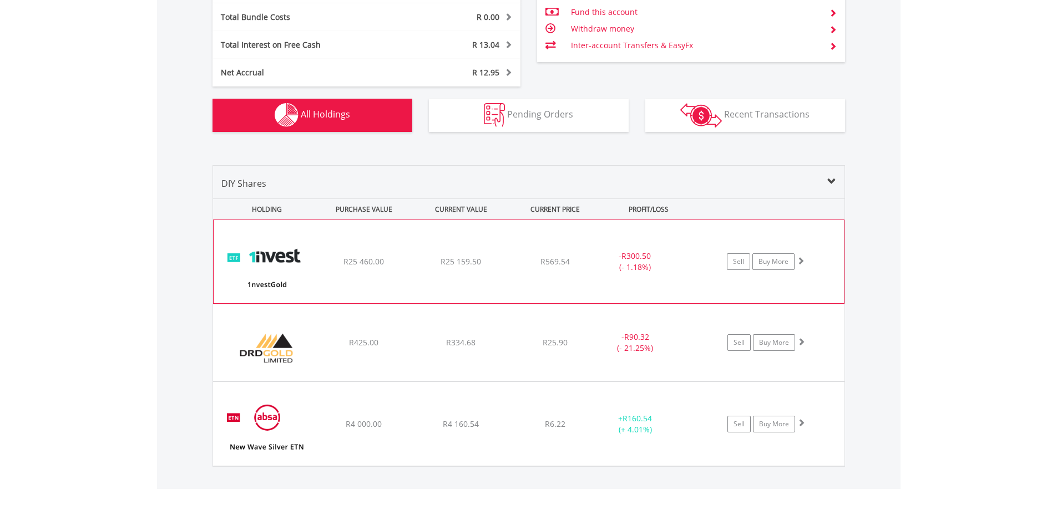
click at [289, 261] on img at bounding box center [266, 267] width 95 height 67
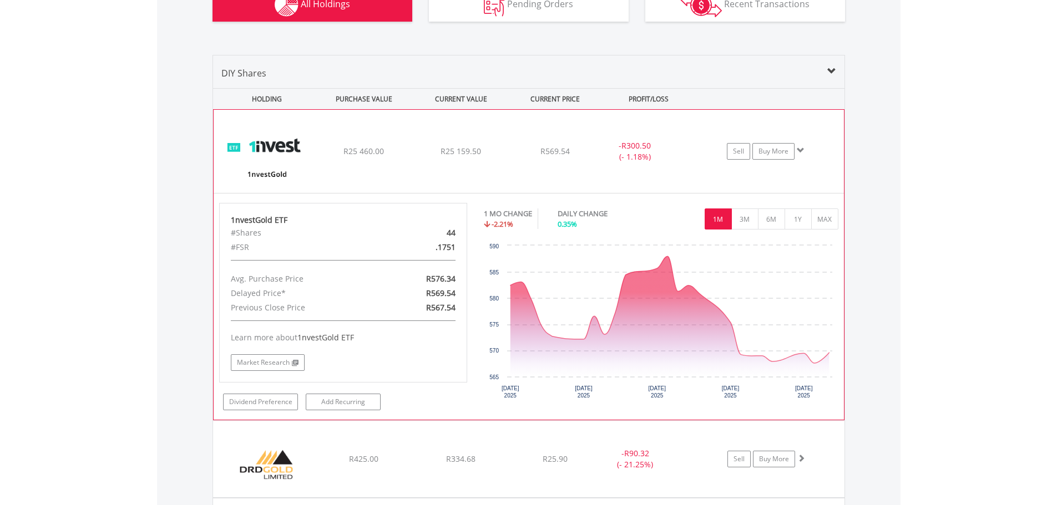
scroll to position [813, 0]
click at [745, 216] on button "3M" at bounding box center [744, 218] width 27 height 21
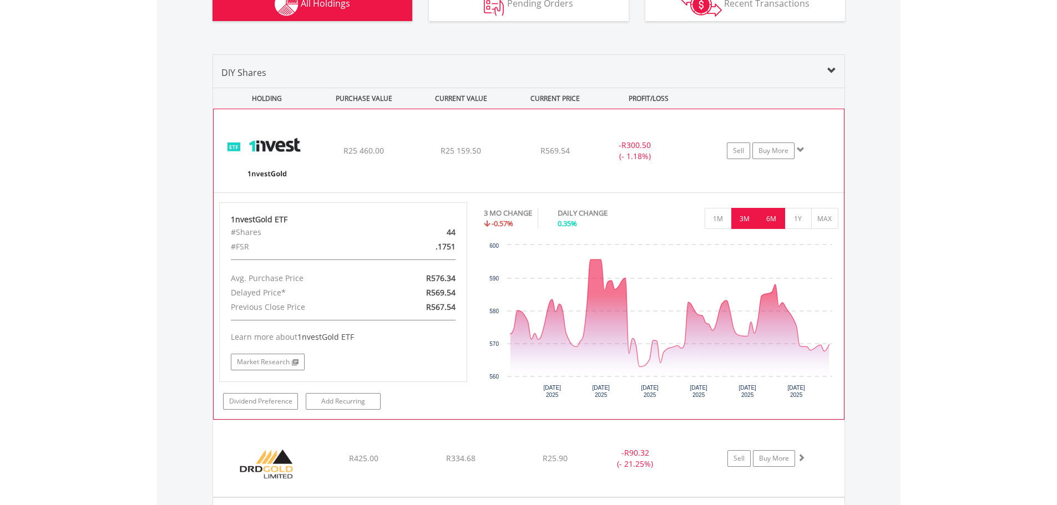
click at [772, 221] on button "6M" at bounding box center [771, 218] width 27 height 21
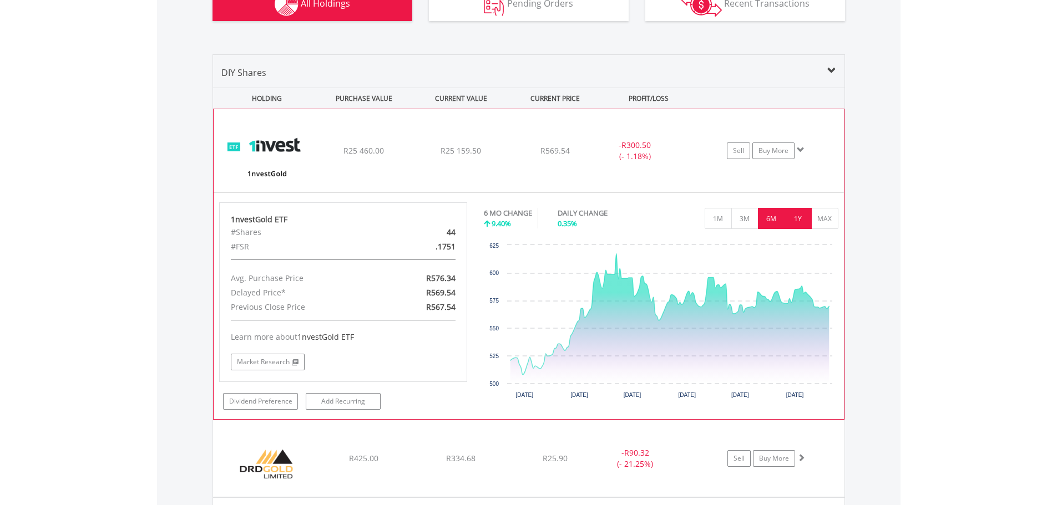
click at [801, 216] on button "1Y" at bounding box center [797, 218] width 27 height 21
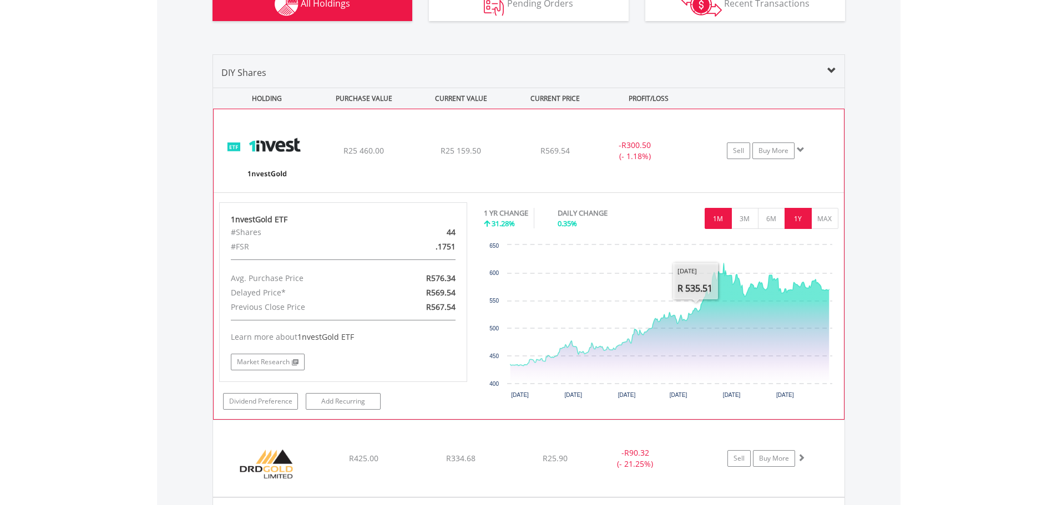
click at [716, 216] on button "1M" at bounding box center [718, 218] width 27 height 21
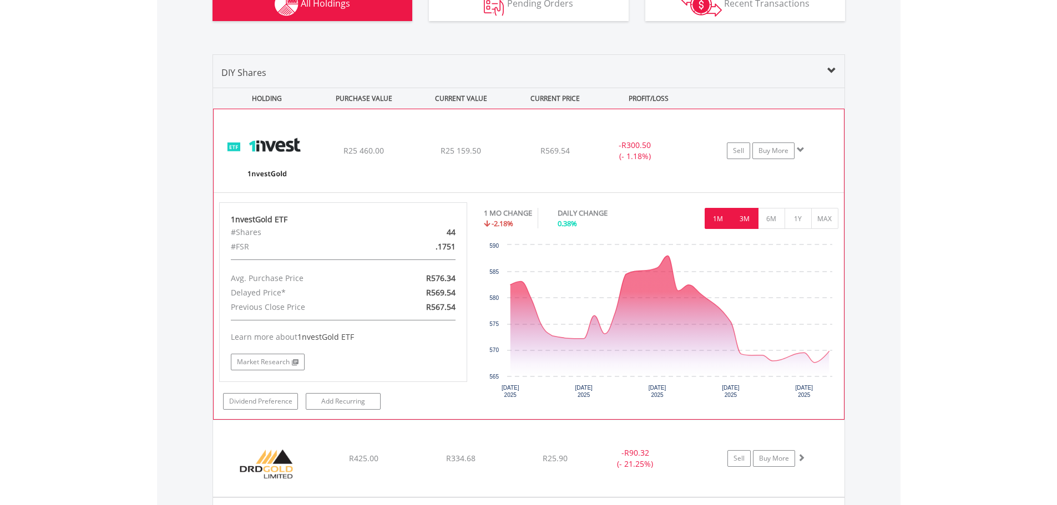
click at [744, 219] on button "3M" at bounding box center [744, 218] width 27 height 21
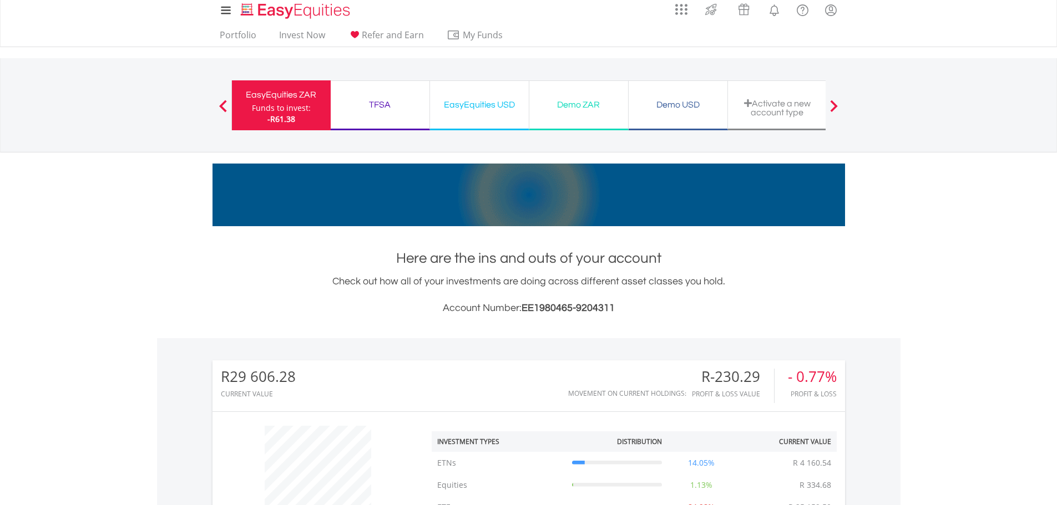
scroll to position [0, 0]
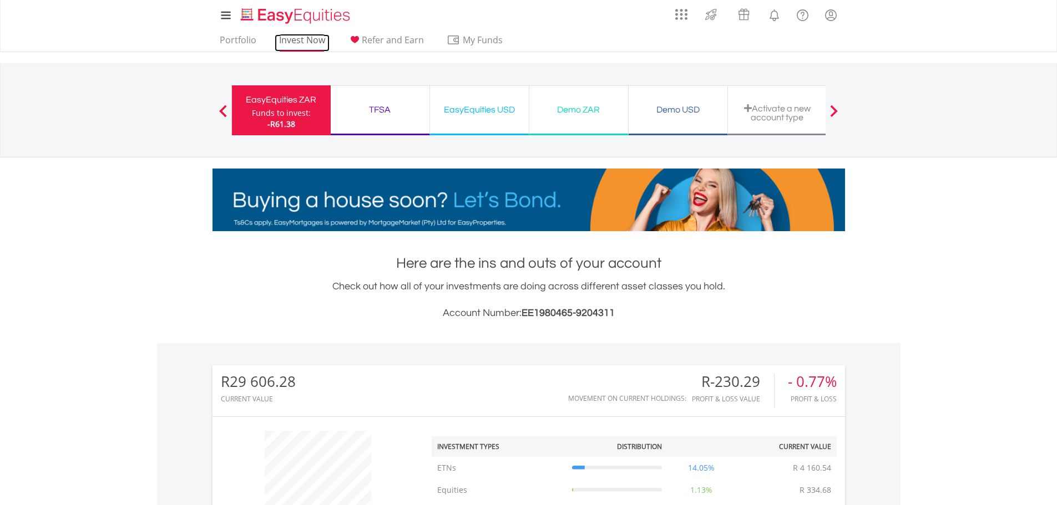
click at [295, 39] on link "Invest Now" at bounding box center [302, 42] width 55 height 17
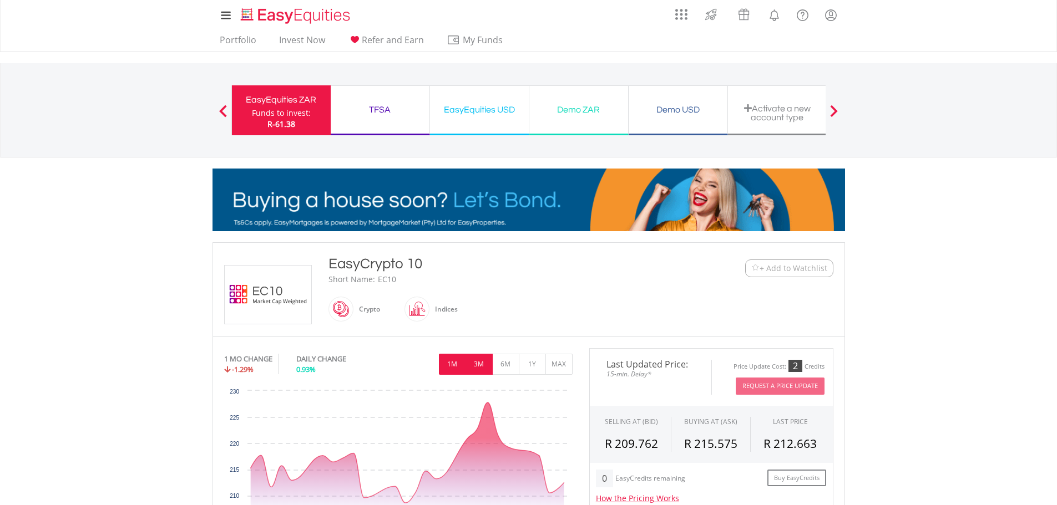
click at [476, 362] on button "3M" at bounding box center [478, 364] width 27 height 21
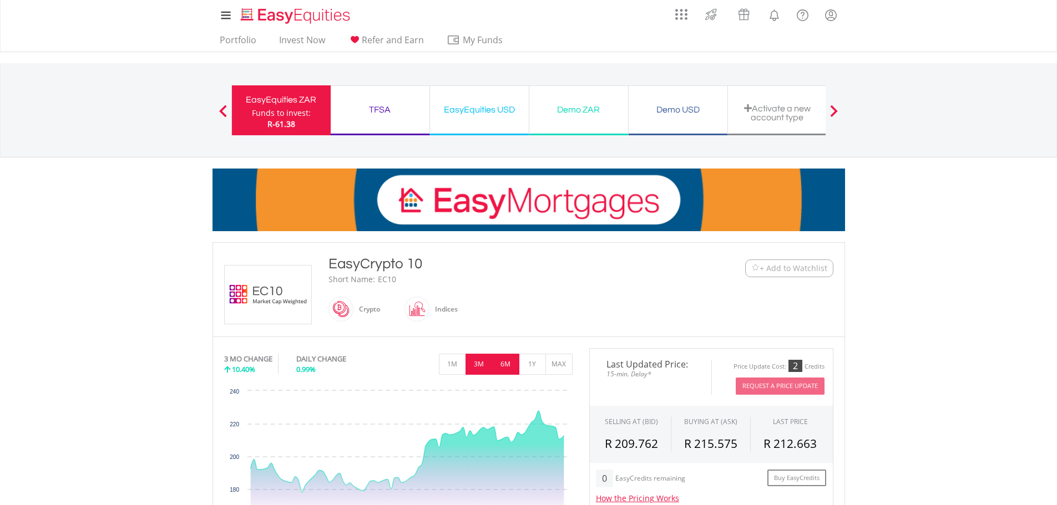
click at [504, 362] on button "6M" at bounding box center [505, 364] width 27 height 21
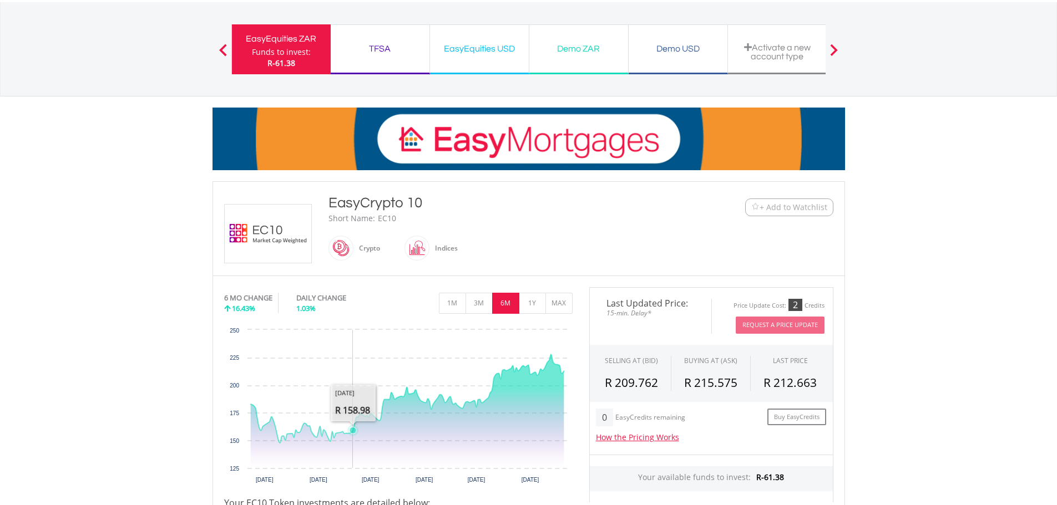
scroll to position [111, 0]
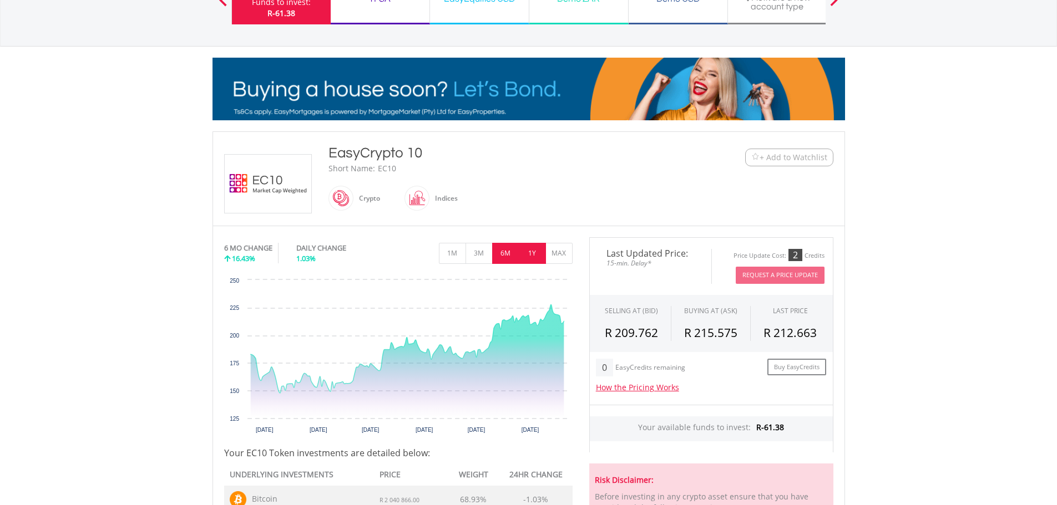
click at [532, 254] on button "1Y" at bounding box center [532, 253] width 27 height 21
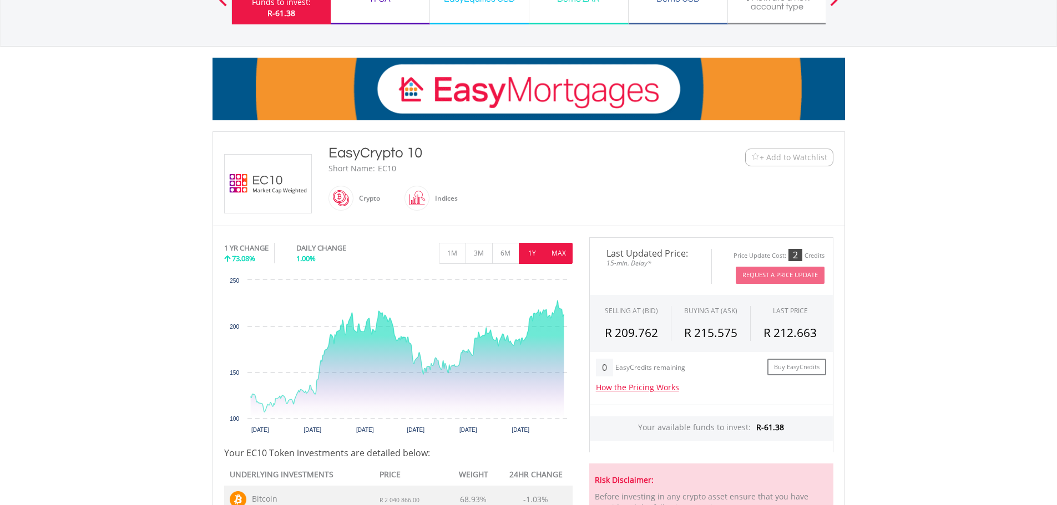
click at [563, 254] on button "MAX" at bounding box center [558, 253] width 27 height 21
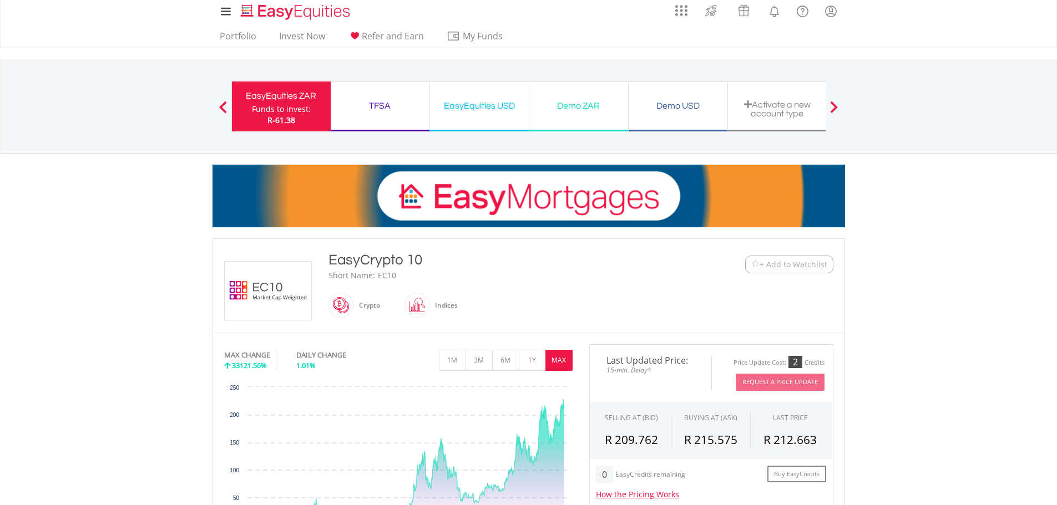
scroll to position [0, 0]
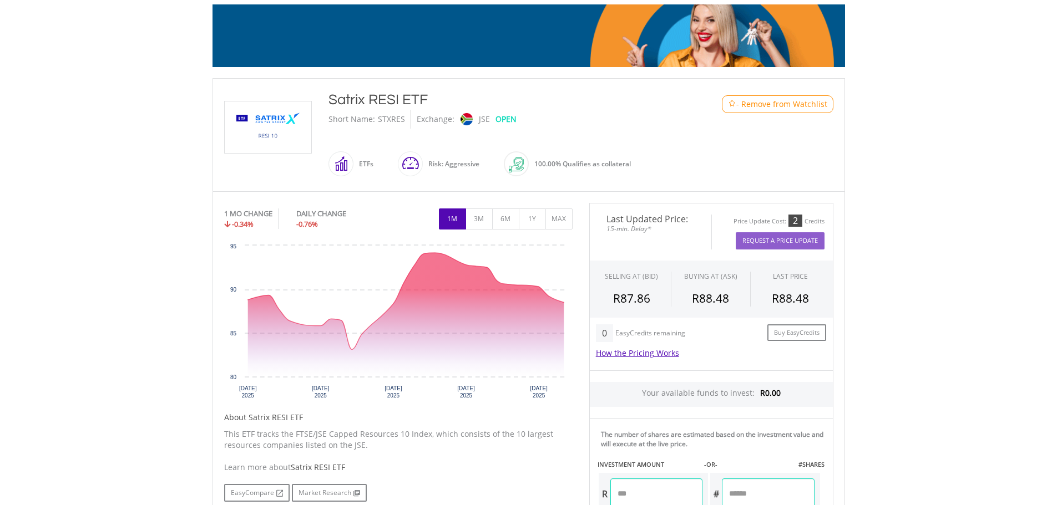
scroll to position [166, 0]
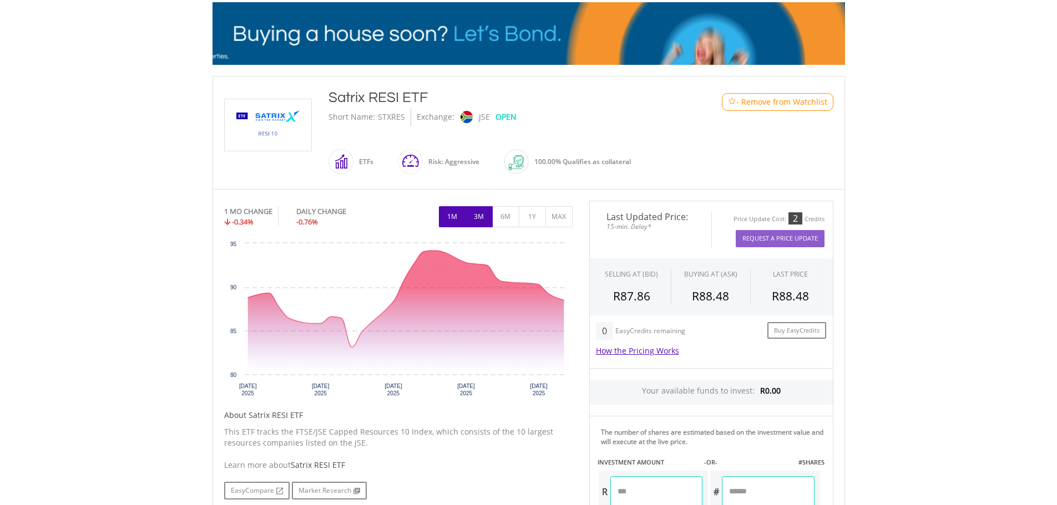
click at [472, 217] on button "3M" at bounding box center [478, 216] width 27 height 21
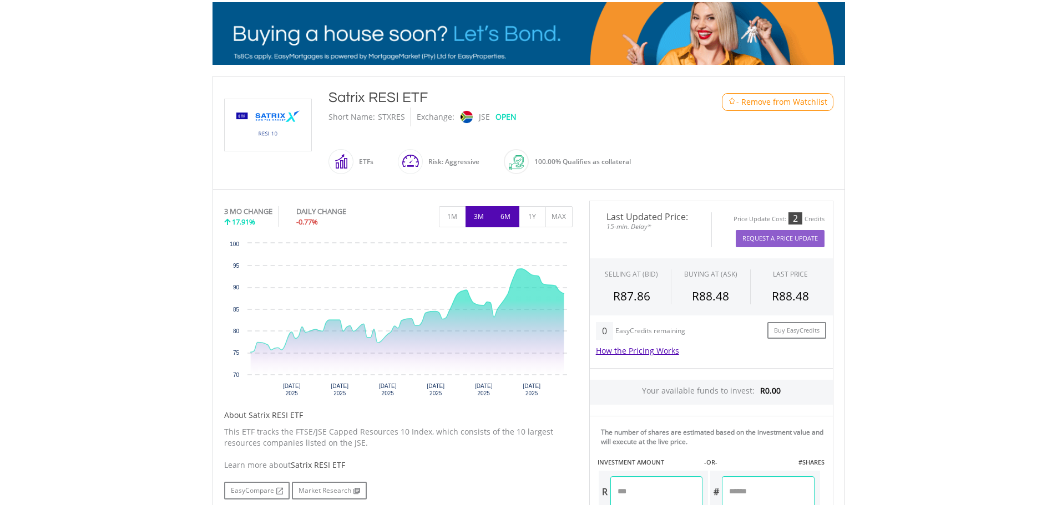
click at [504, 218] on button "6M" at bounding box center [505, 216] width 27 height 21
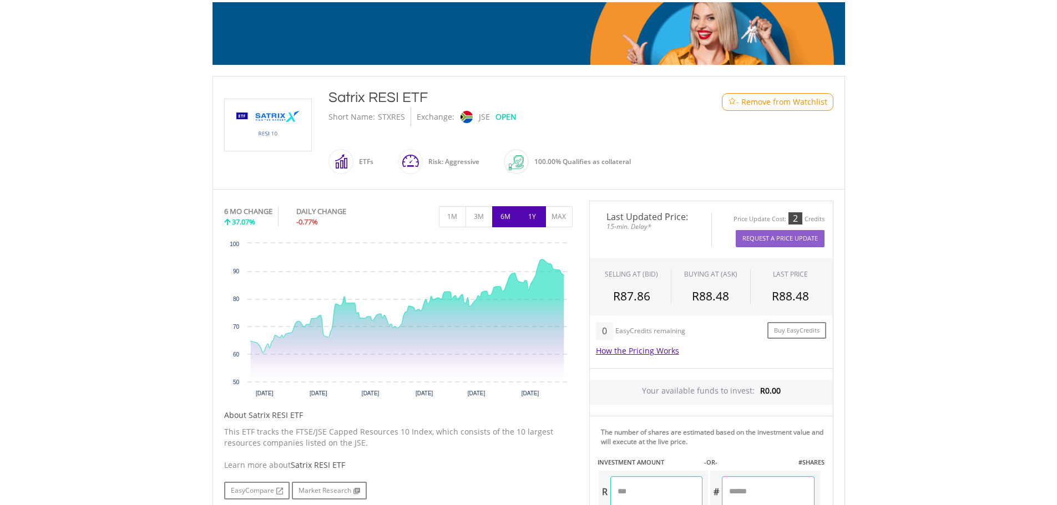
click at [528, 211] on button "1Y" at bounding box center [532, 216] width 27 height 21
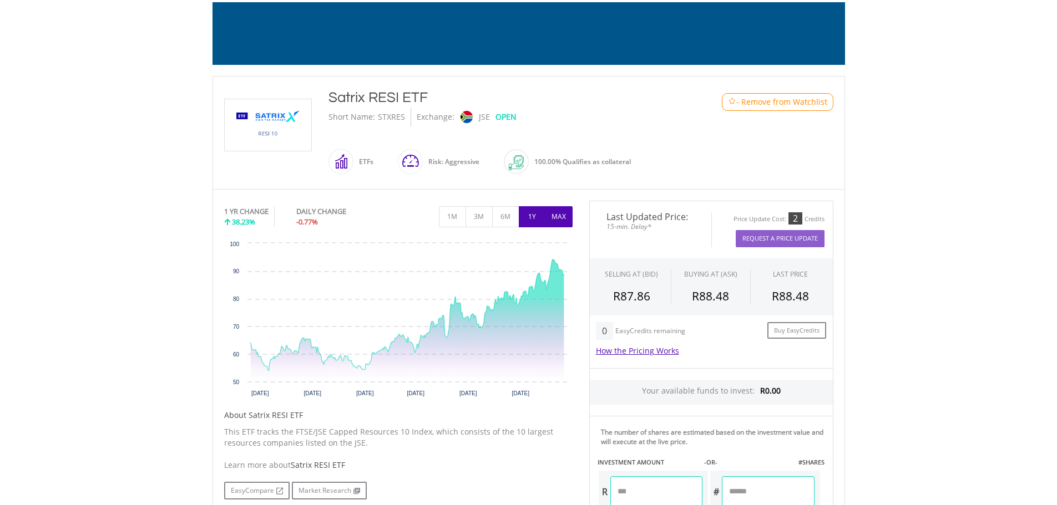
click at [551, 215] on button "MAX" at bounding box center [558, 216] width 27 height 21
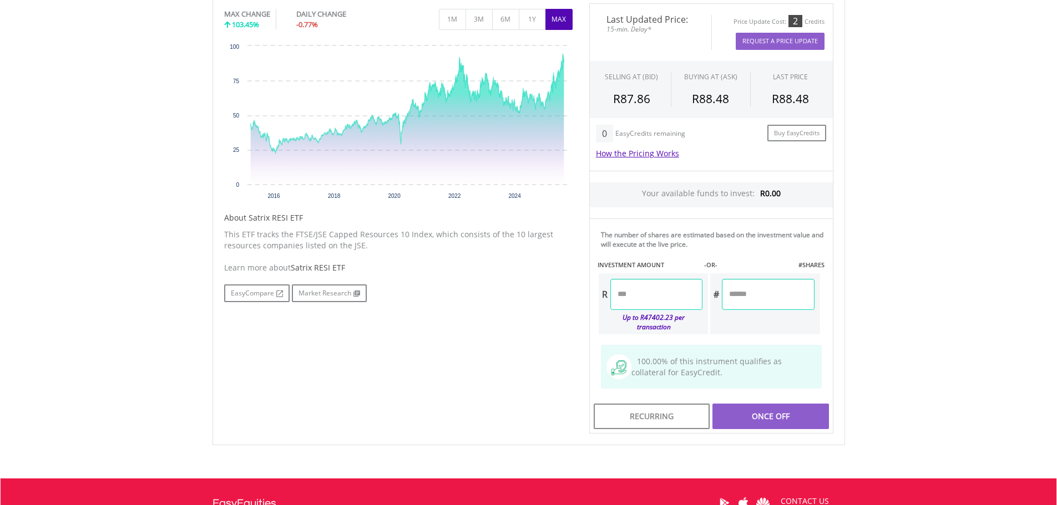
scroll to position [388, 0]
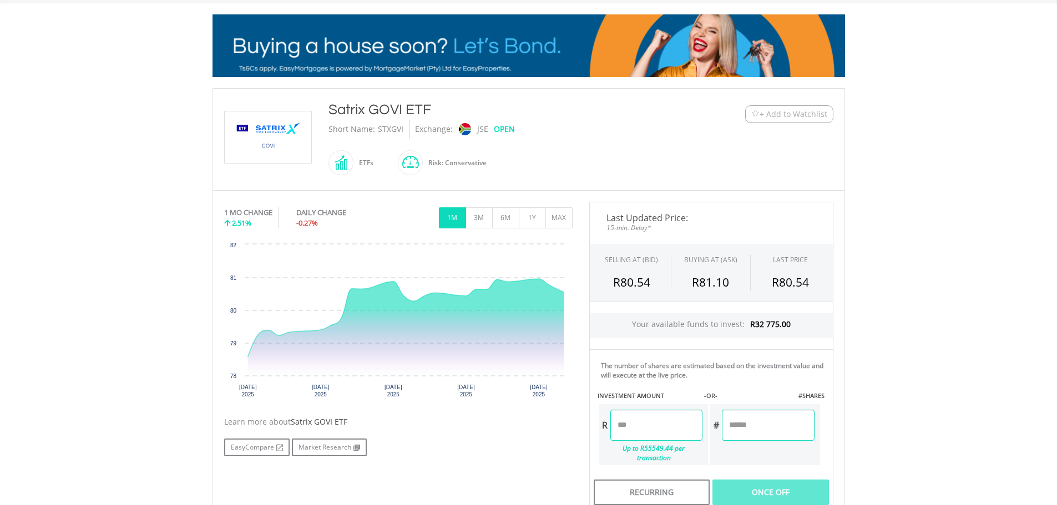
scroll to position [222, 0]
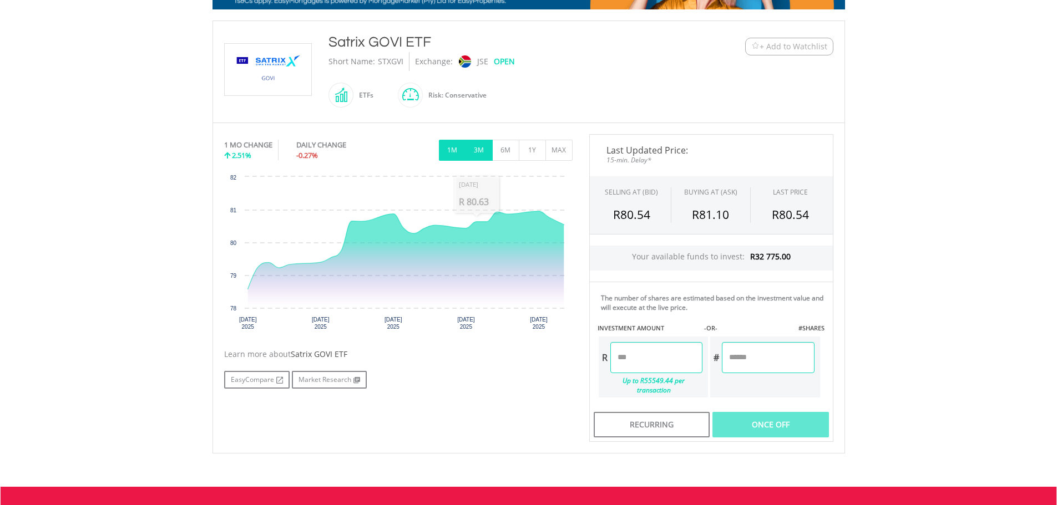
click at [480, 153] on button "3M" at bounding box center [478, 150] width 27 height 21
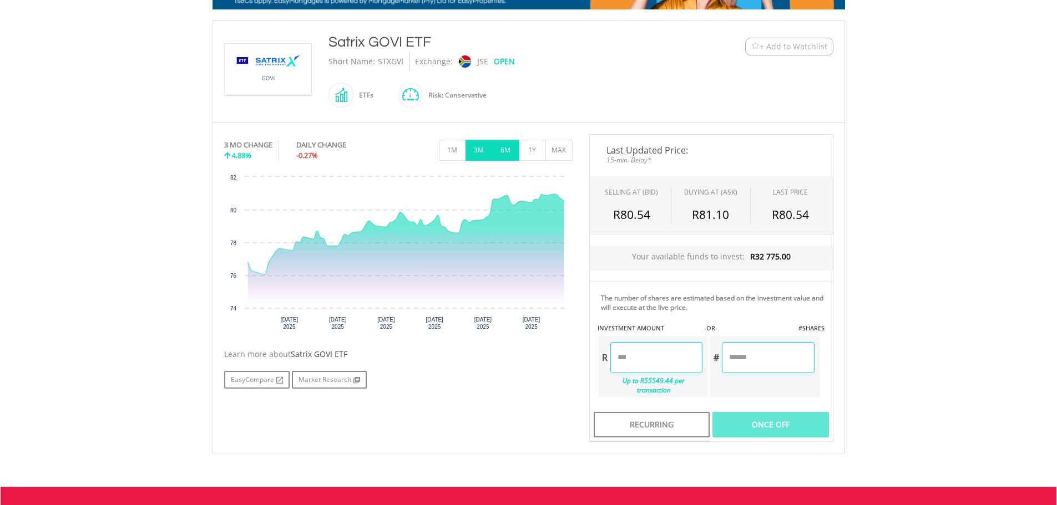
click at [504, 146] on button "6M" at bounding box center [505, 150] width 27 height 21
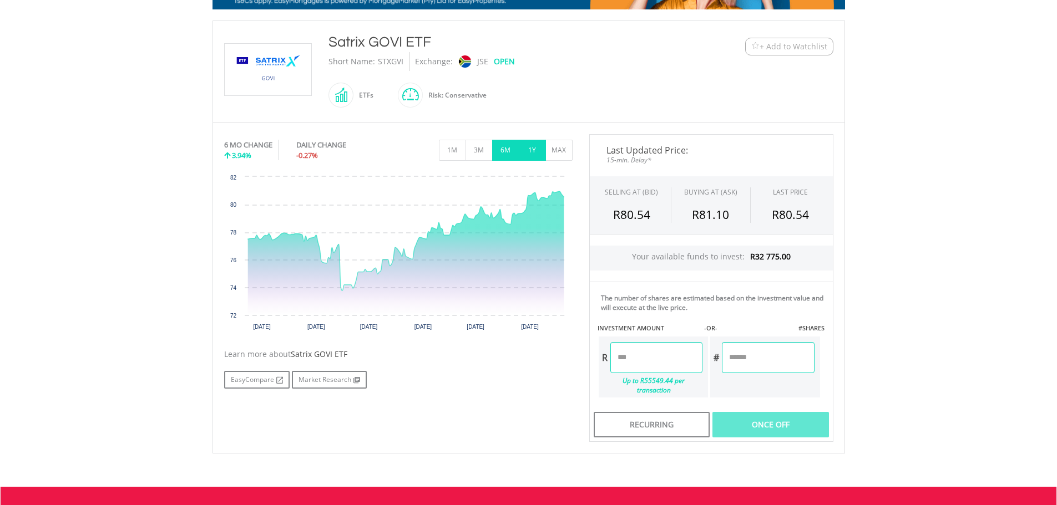
click at [530, 149] on button "1Y" at bounding box center [532, 150] width 27 height 21
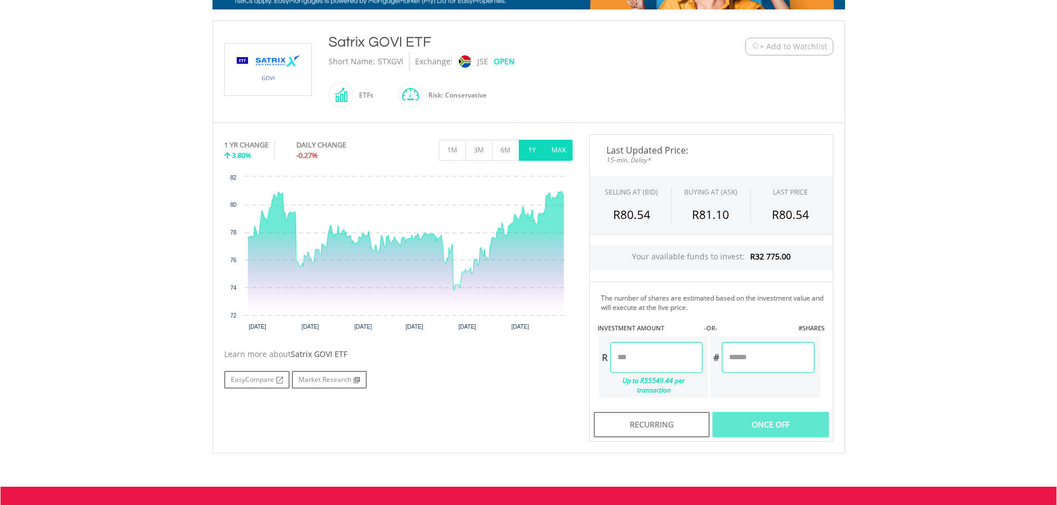
click at [561, 151] on button "MAX" at bounding box center [558, 150] width 27 height 21
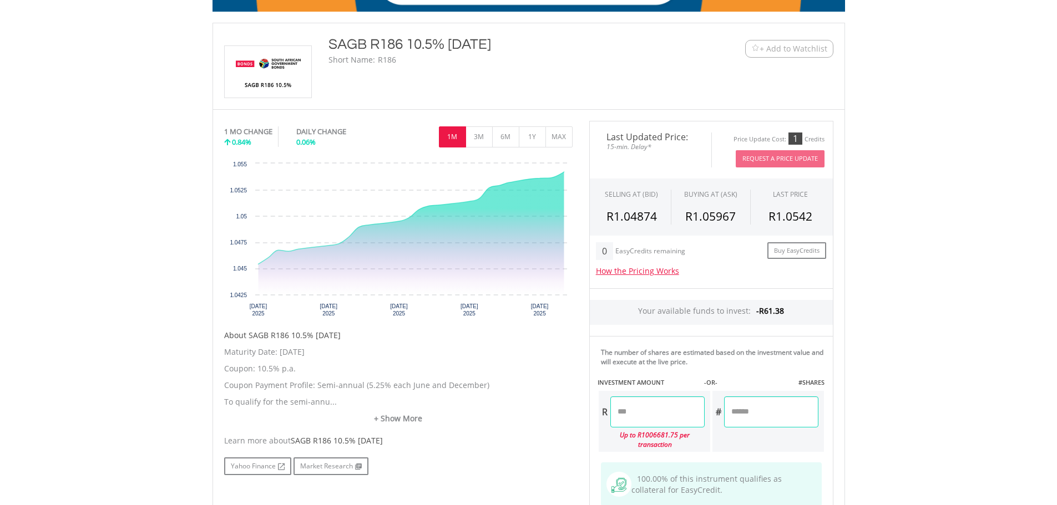
scroll to position [222, 0]
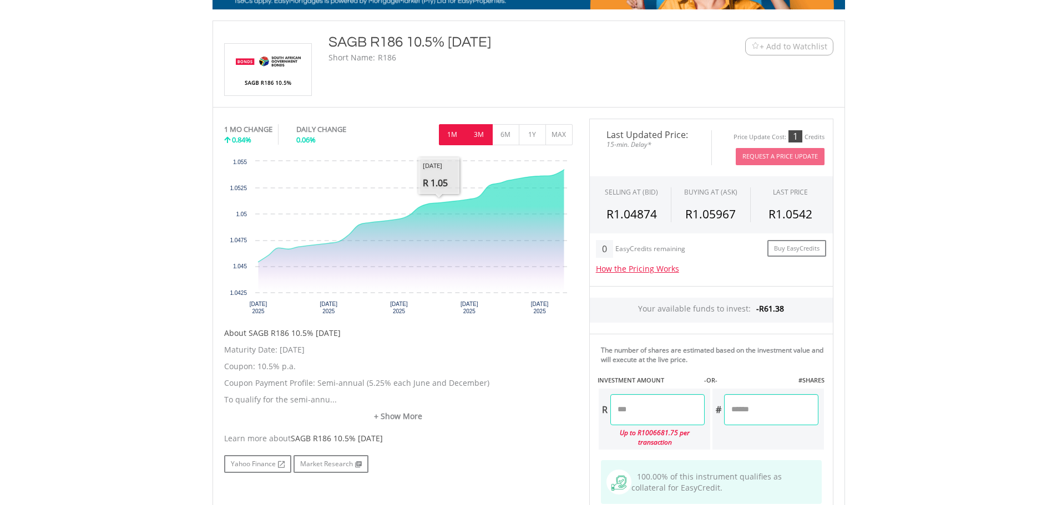
click at [479, 138] on button "3M" at bounding box center [478, 134] width 27 height 21
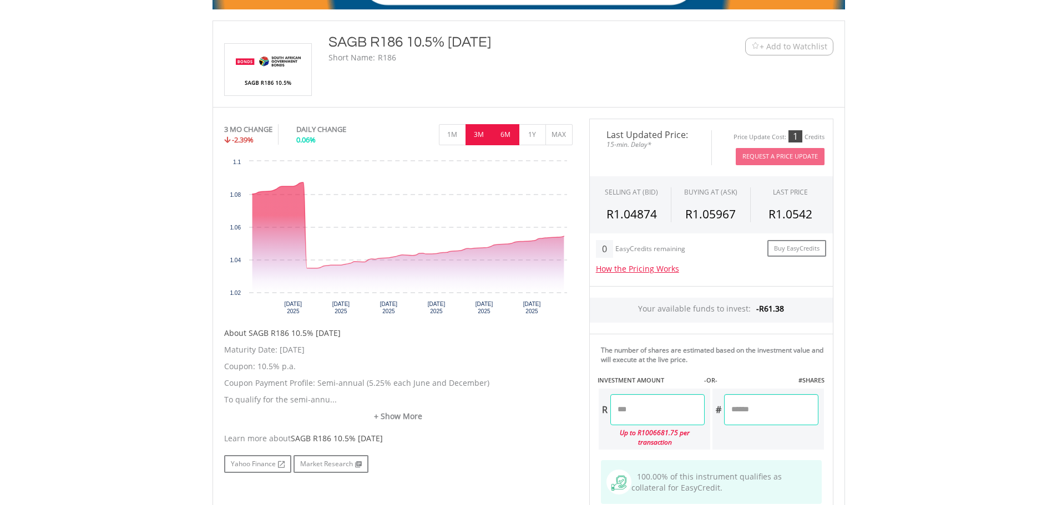
click at [507, 129] on button "6M" at bounding box center [505, 134] width 27 height 21
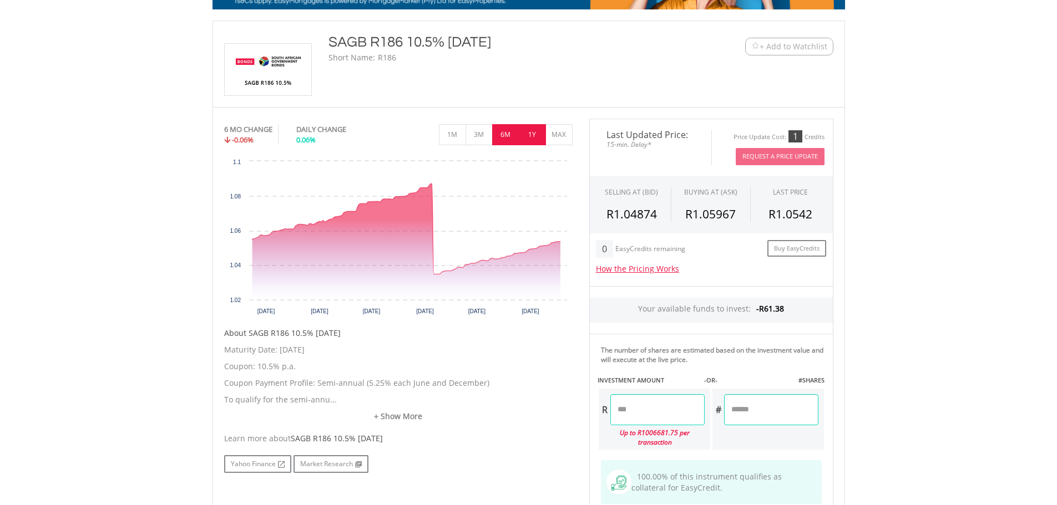
click at [530, 134] on button "1Y" at bounding box center [532, 134] width 27 height 21
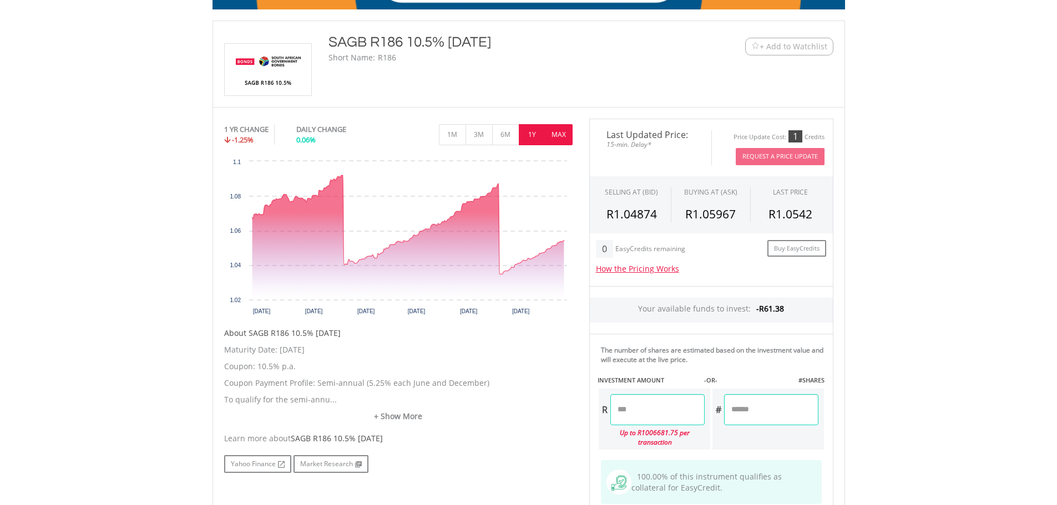
click at [551, 135] on button "MAX" at bounding box center [558, 134] width 27 height 21
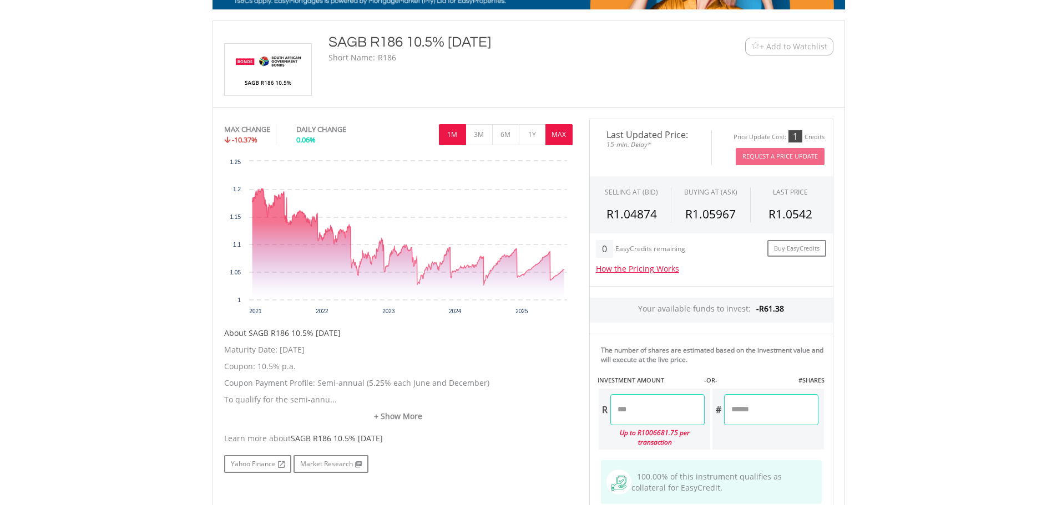
click at [449, 131] on button "1M" at bounding box center [452, 134] width 27 height 21
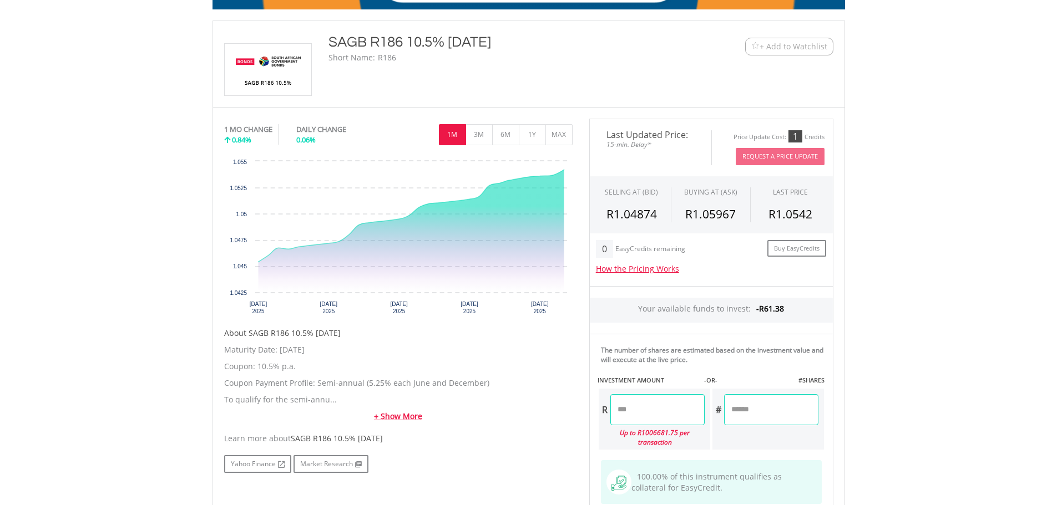
click at [388, 416] on link "+ Show More" at bounding box center [398, 416] width 348 height 11
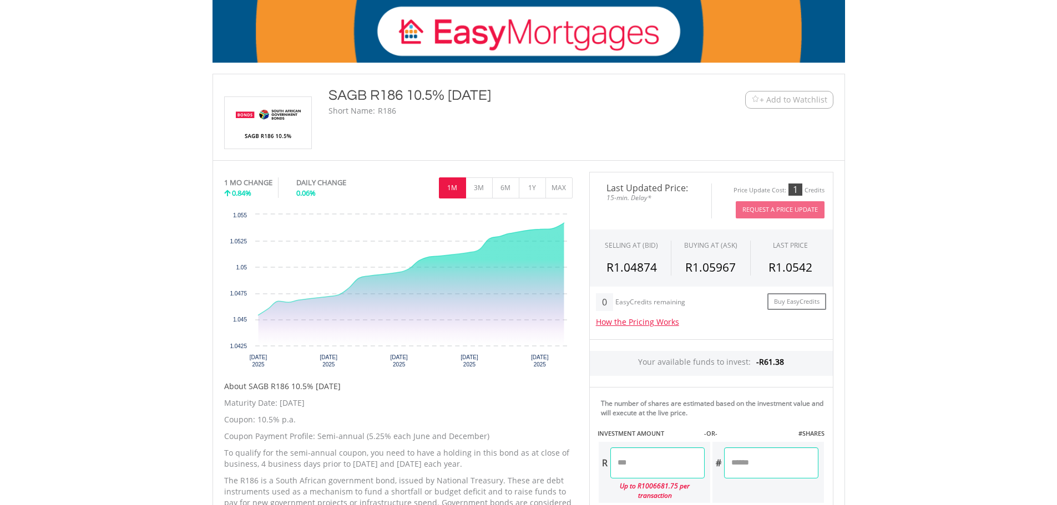
scroll to position [0, 0]
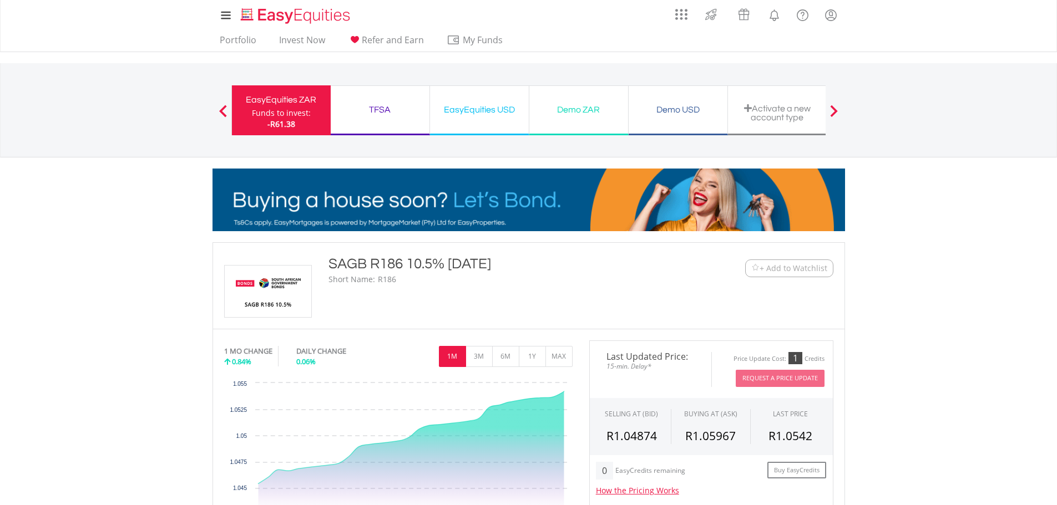
click at [574, 112] on div "Demo ZAR" at bounding box center [578, 110] width 85 height 16
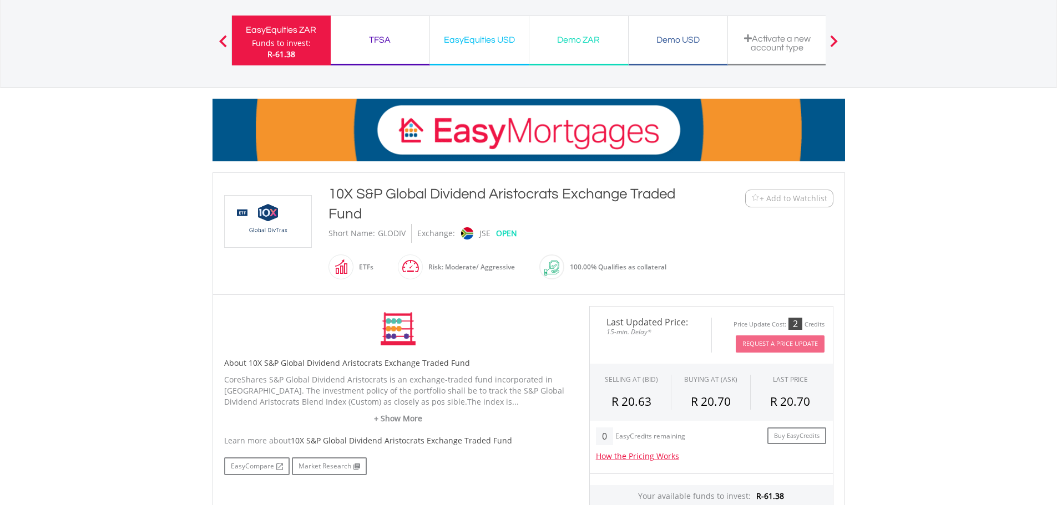
scroll to position [111, 0]
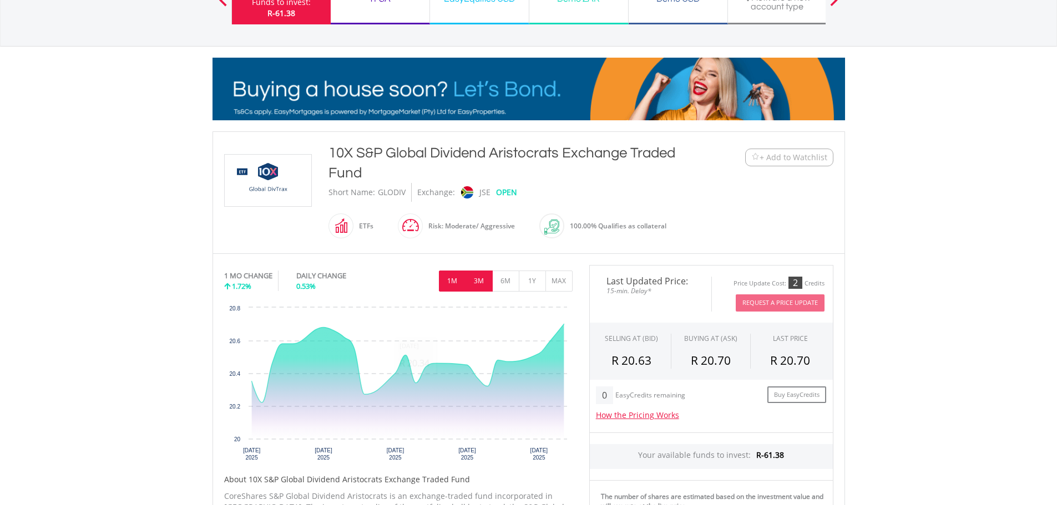
click at [477, 284] on button "3M" at bounding box center [478, 281] width 27 height 21
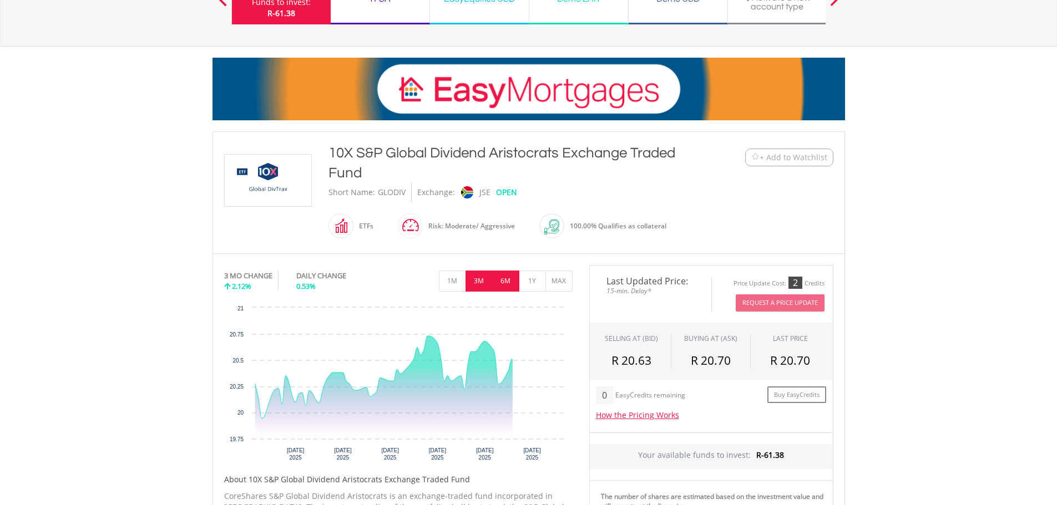
click at [509, 283] on button "6M" at bounding box center [505, 281] width 27 height 21
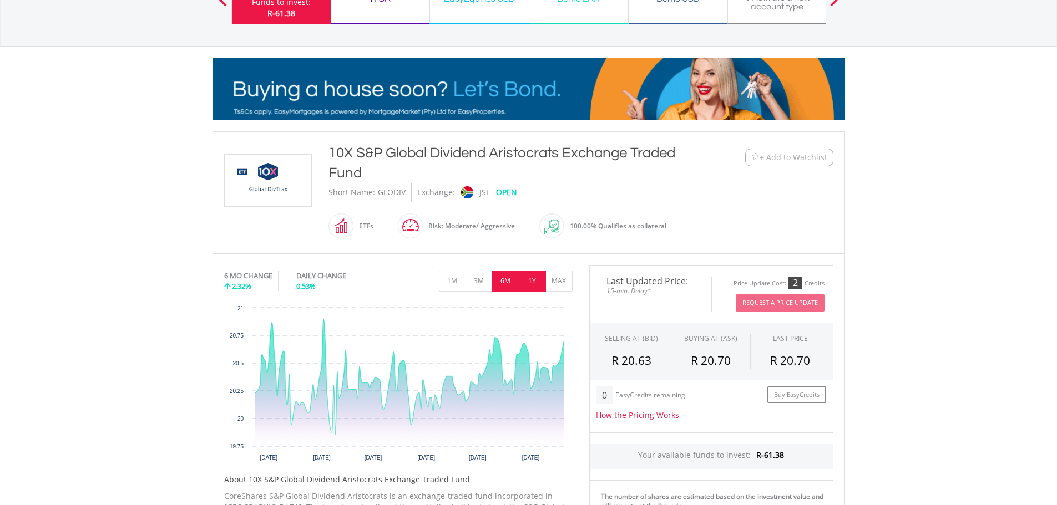
click at [528, 276] on button "1Y" at bounding box center [532, 281] width 27 height 21
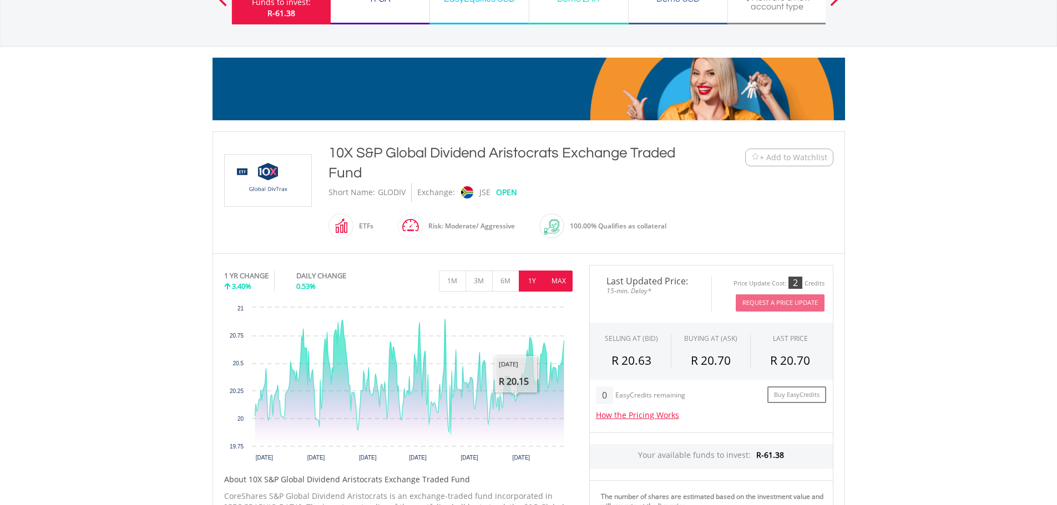
click at [564, 280] on button "MAX" at bounding box center [558, 281] width 27 height 21
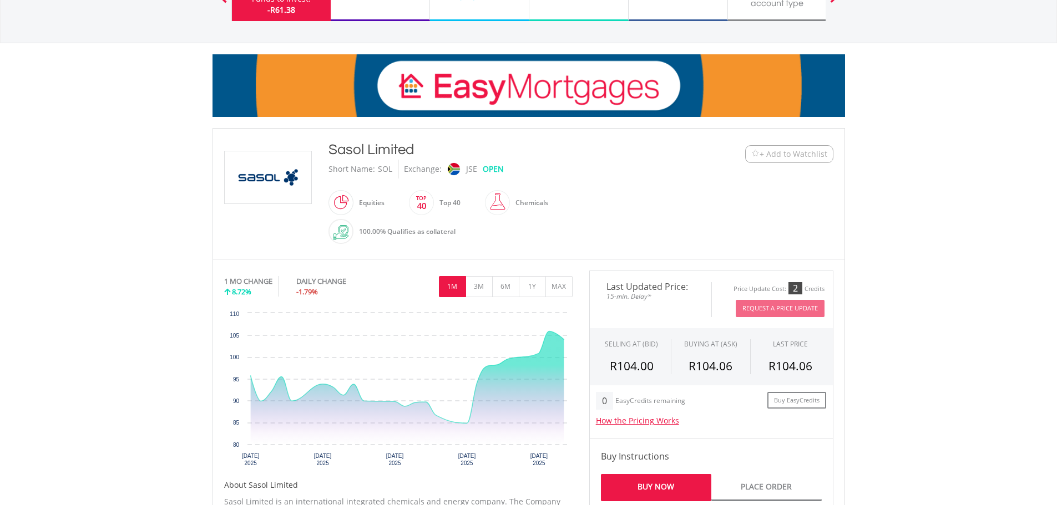
scroll to position [166, 0]
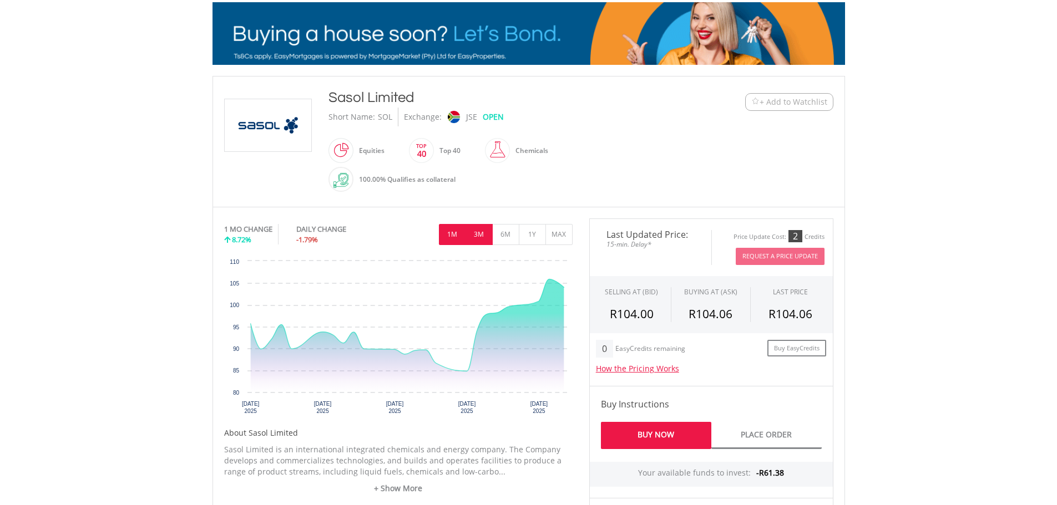
click at [473, 232] on button "3M" at bounding box center [478, 234] width 27 height 21
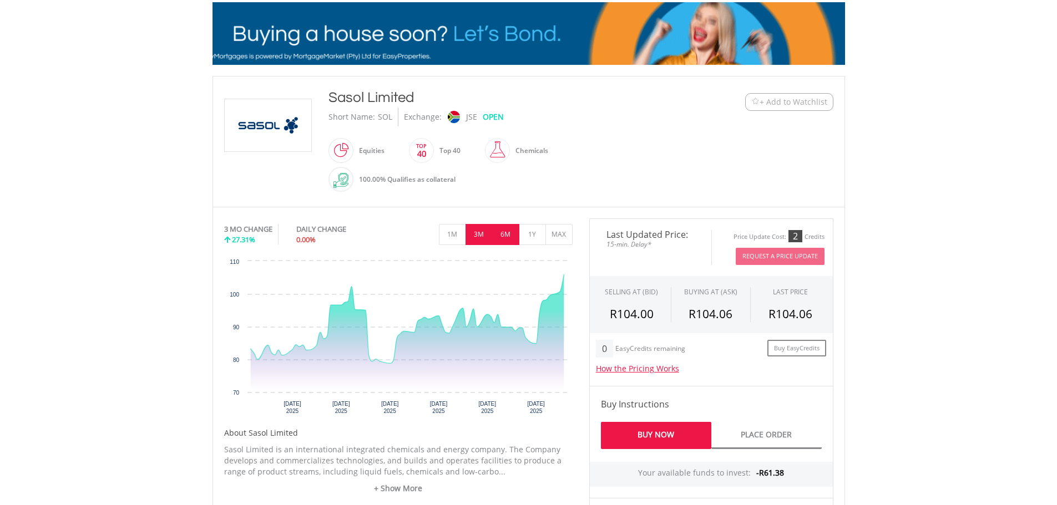
click at [503, 235] on button "6M" at bounding box center [505, 234] width 27 height 21
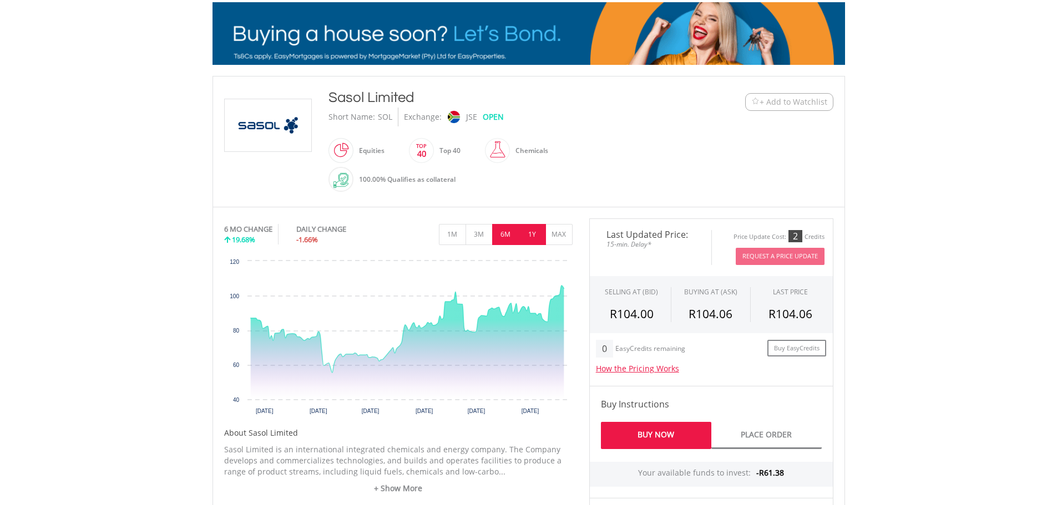
click at [530, 234] on button "1Y" at bounding box center [532, 234] width 27 height 21
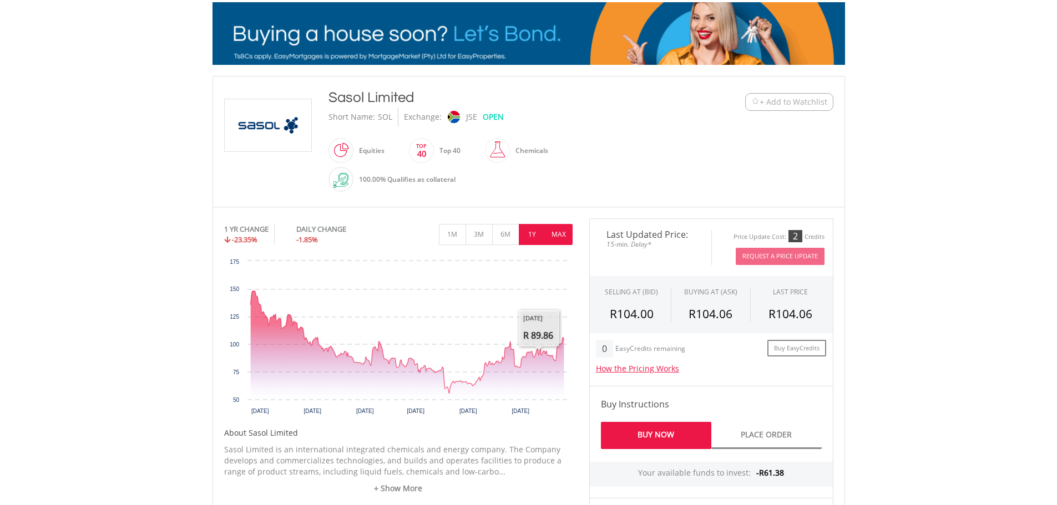
click at [560, 235] on button "MAX" at bounding box center [558, 234] width 27 height 21
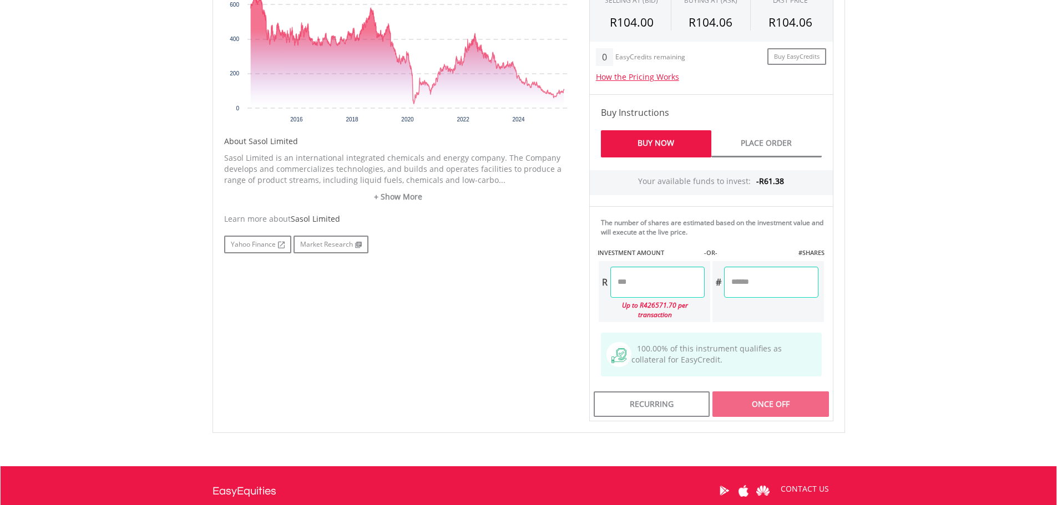
scroll to position [499, 0]
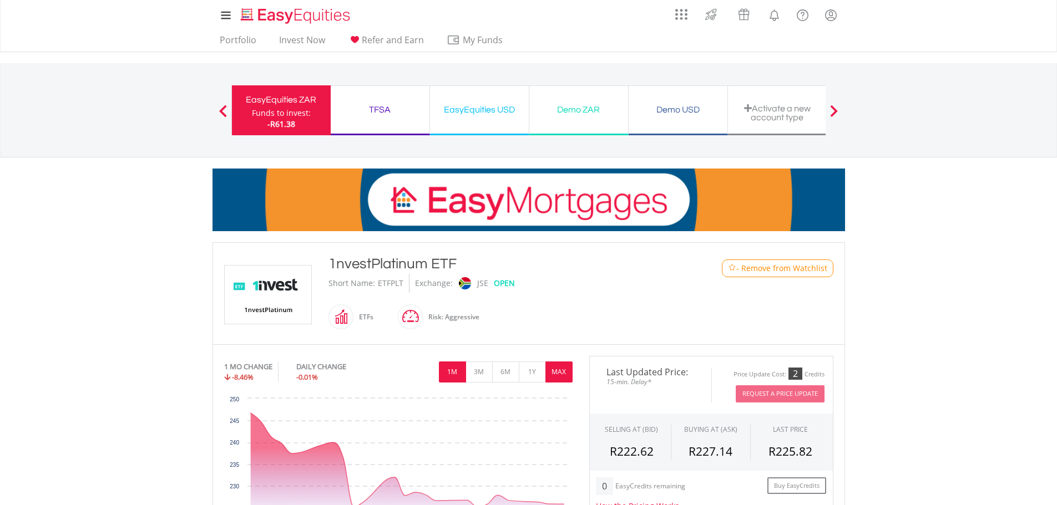
click at [553, 376] on button "MAX" at bounding box center [558, 372] width 27 height 21
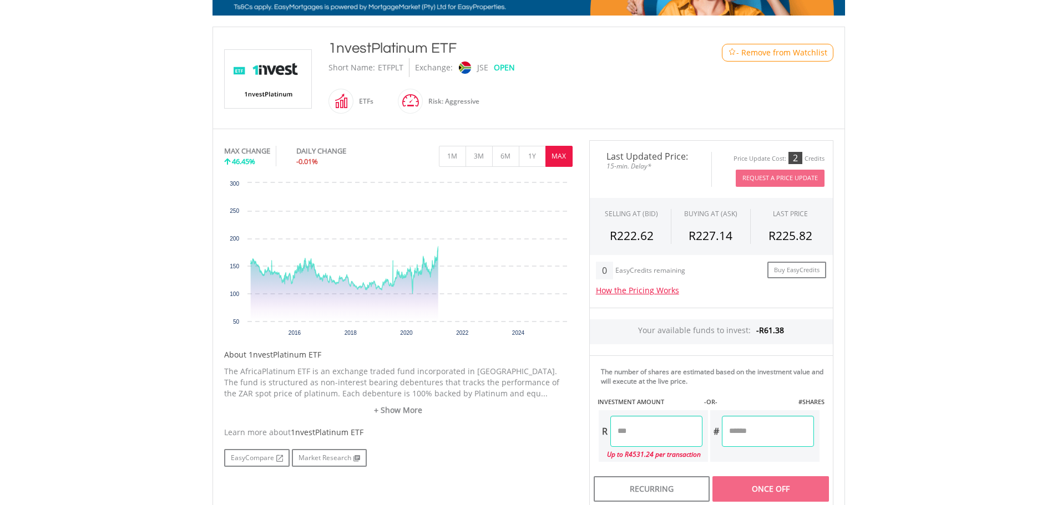
scroll to position [222, 0]
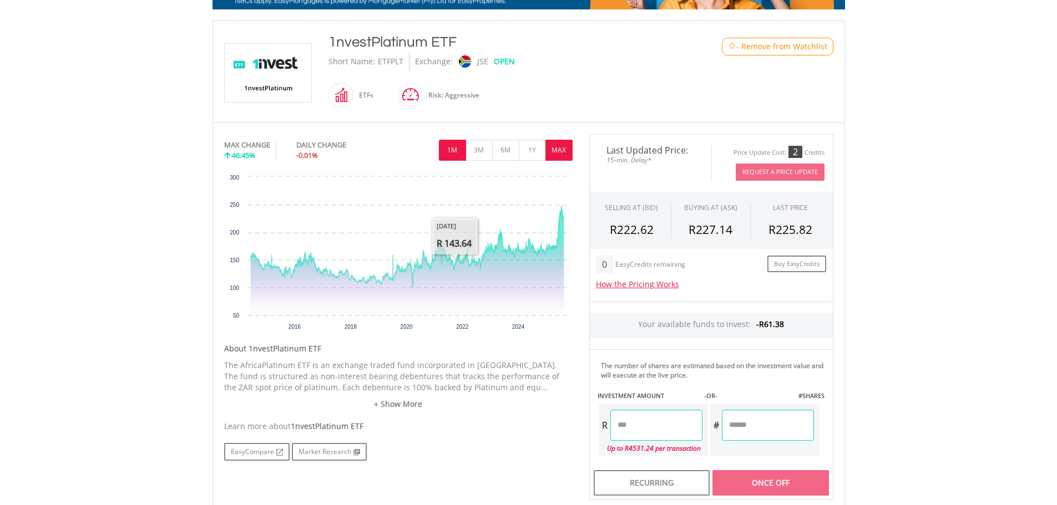
click at [454, 149] on button "1M" at bounding box center [452, 150] width 27 height 21
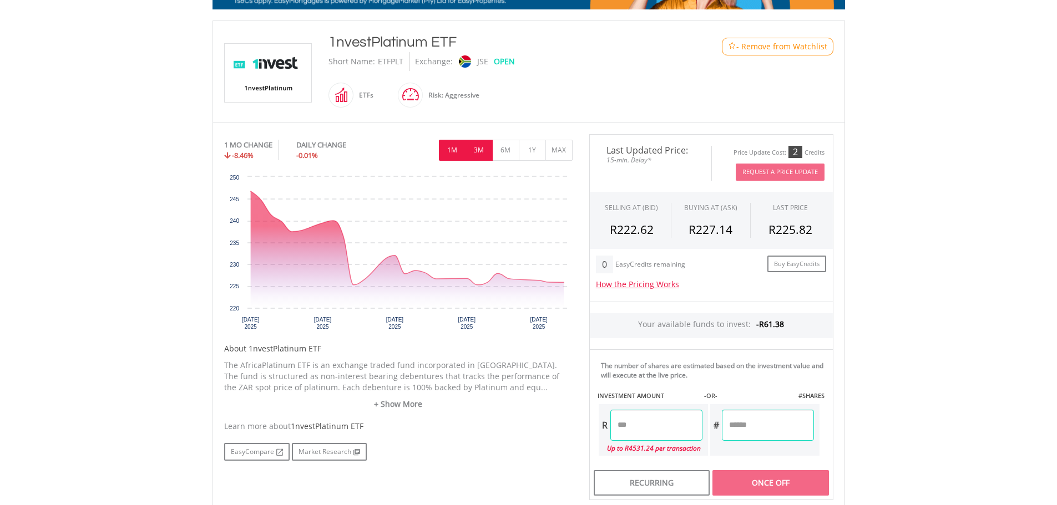
click at [475, 150] on button "3M" at bounding box center [478, 150] width 27 height 21
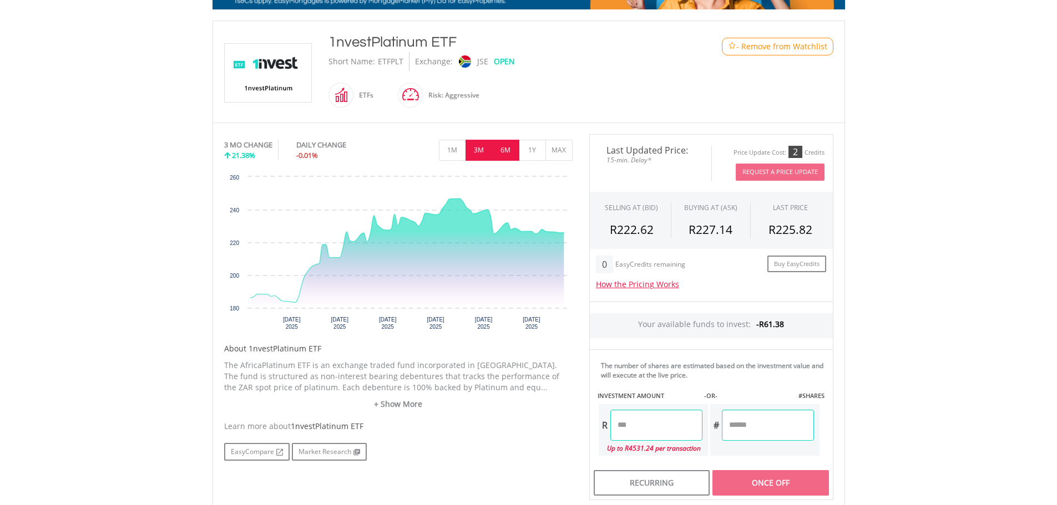
click at [507, 145] on button "6M" at bounding box center [505, 150] width 27 height 21
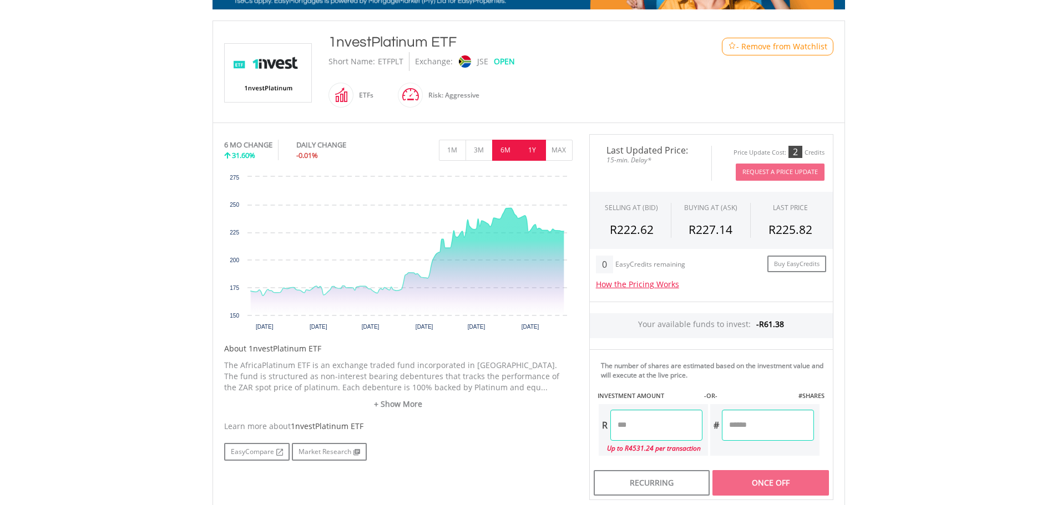
click at [533, 146] on button "1Y" at bounding box center [532, 150] width 27 height 21
